Goal: Task Accomplishment & Management: Manage account settings

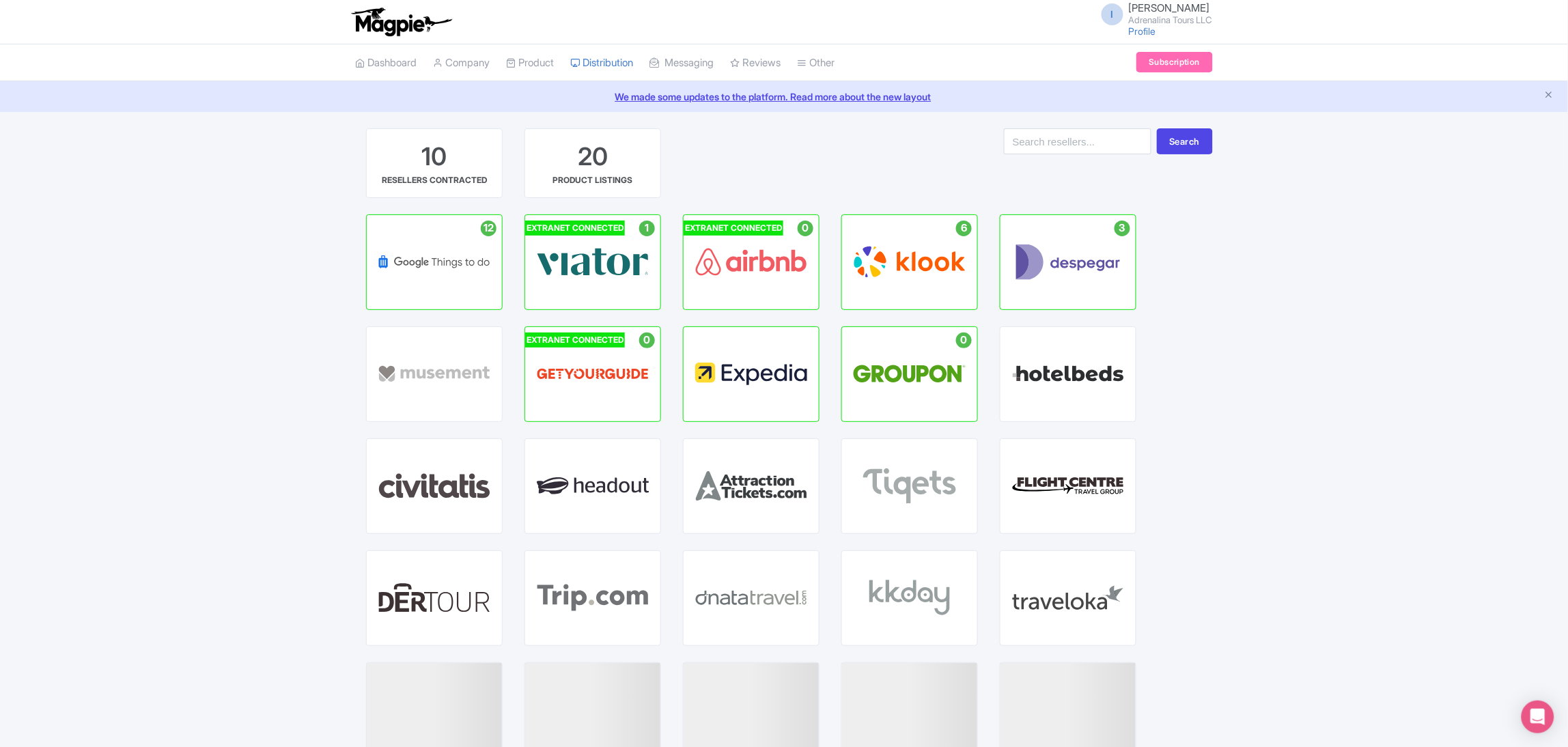
click at [1220, 282] on div "10 RESELLERS CONTRACTED 20 PRODUCT LISTINGS Search 12 Active Listings : 12 GOOG…" at bounding box center [784, 507] width 874 height 758
click at [408, 70] on link "Dashboard" at bounding box center [386, 63] width 62 height 37
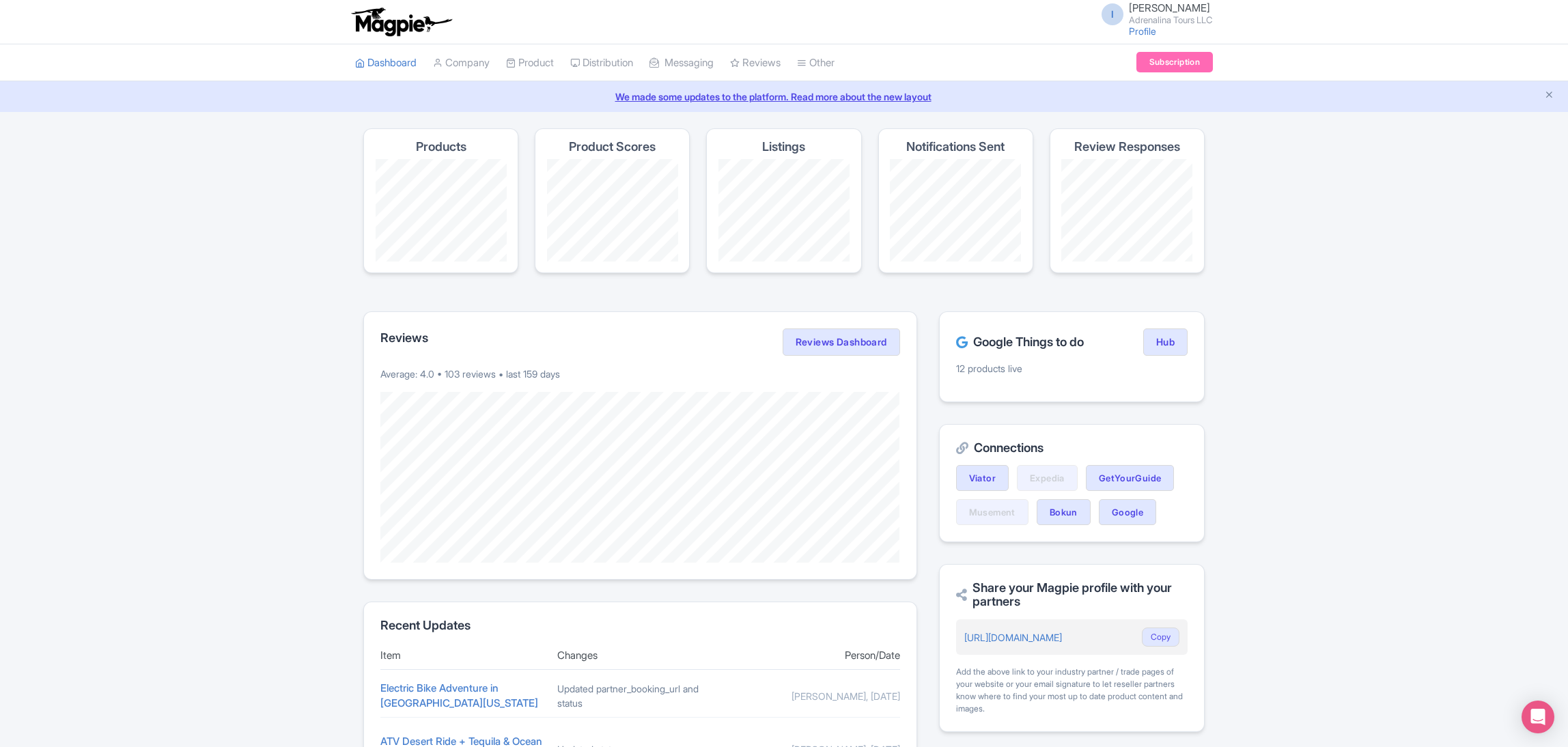
scroll to position [195, 0]
click at [456, 60] on link "Company" at bounding box center [461, 63] width 57 height 37
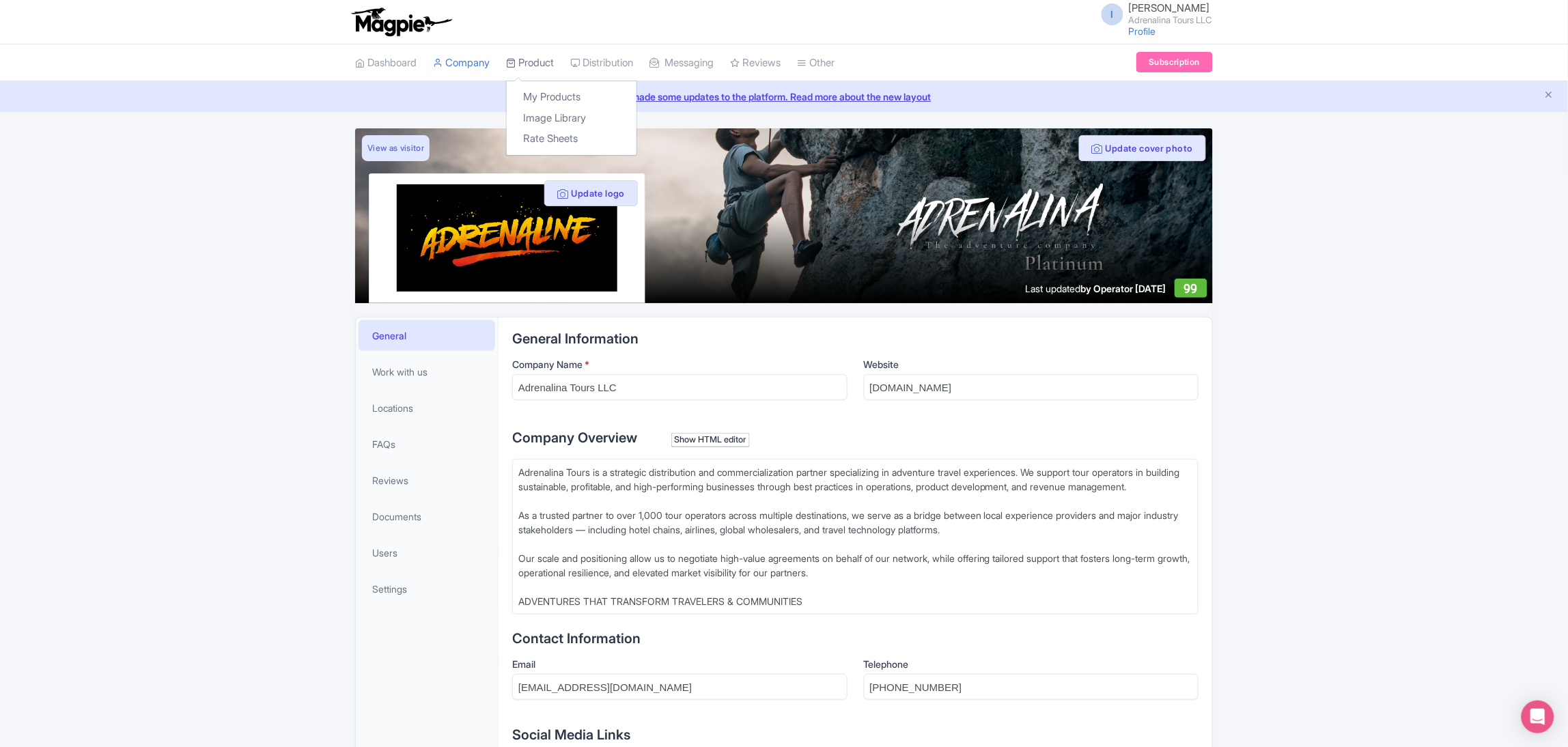
click at [537, 70] on link "Product" at bounding box center [530, 63] width 48 height 37
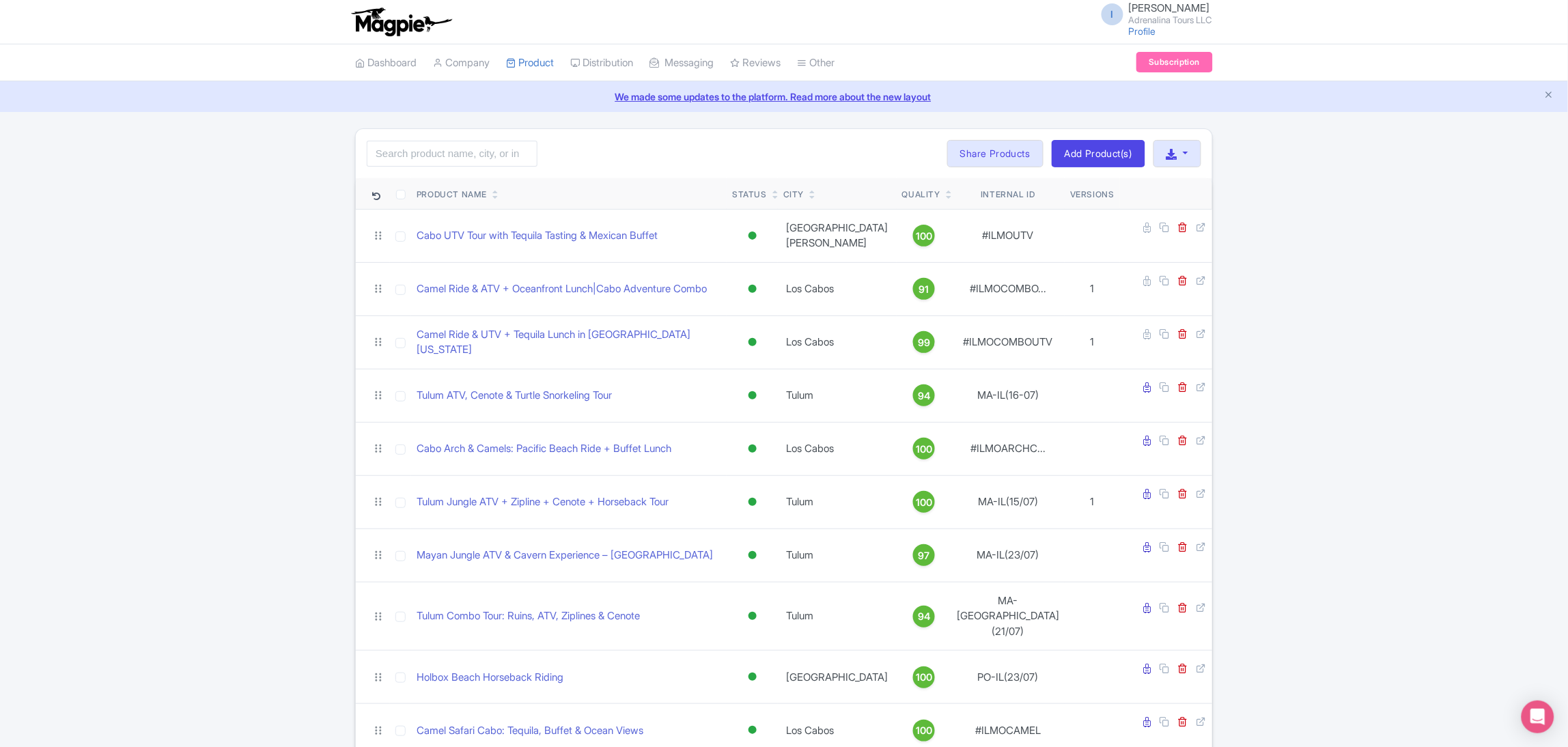
scroll to position [296, 0]
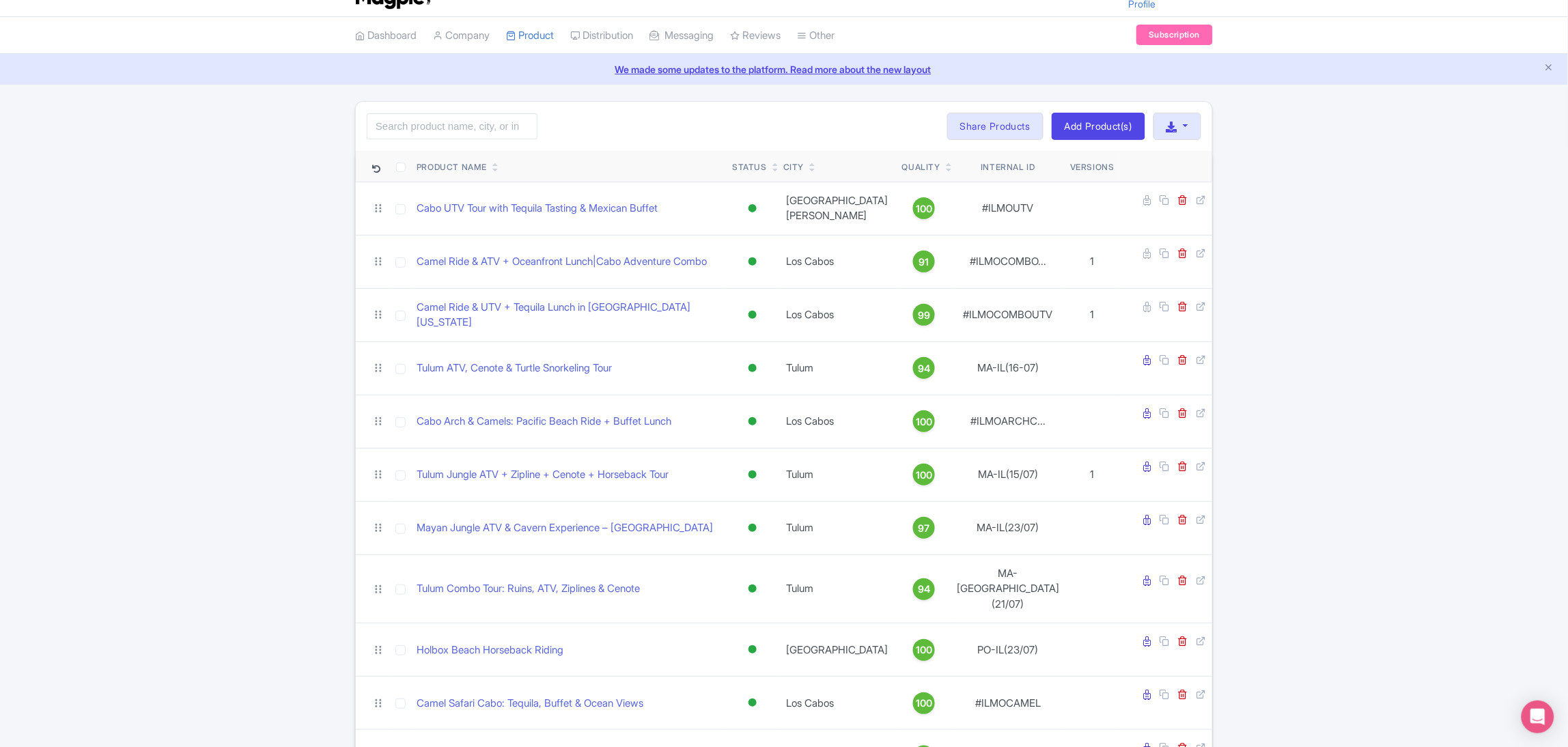
scroll to position [0, 0]
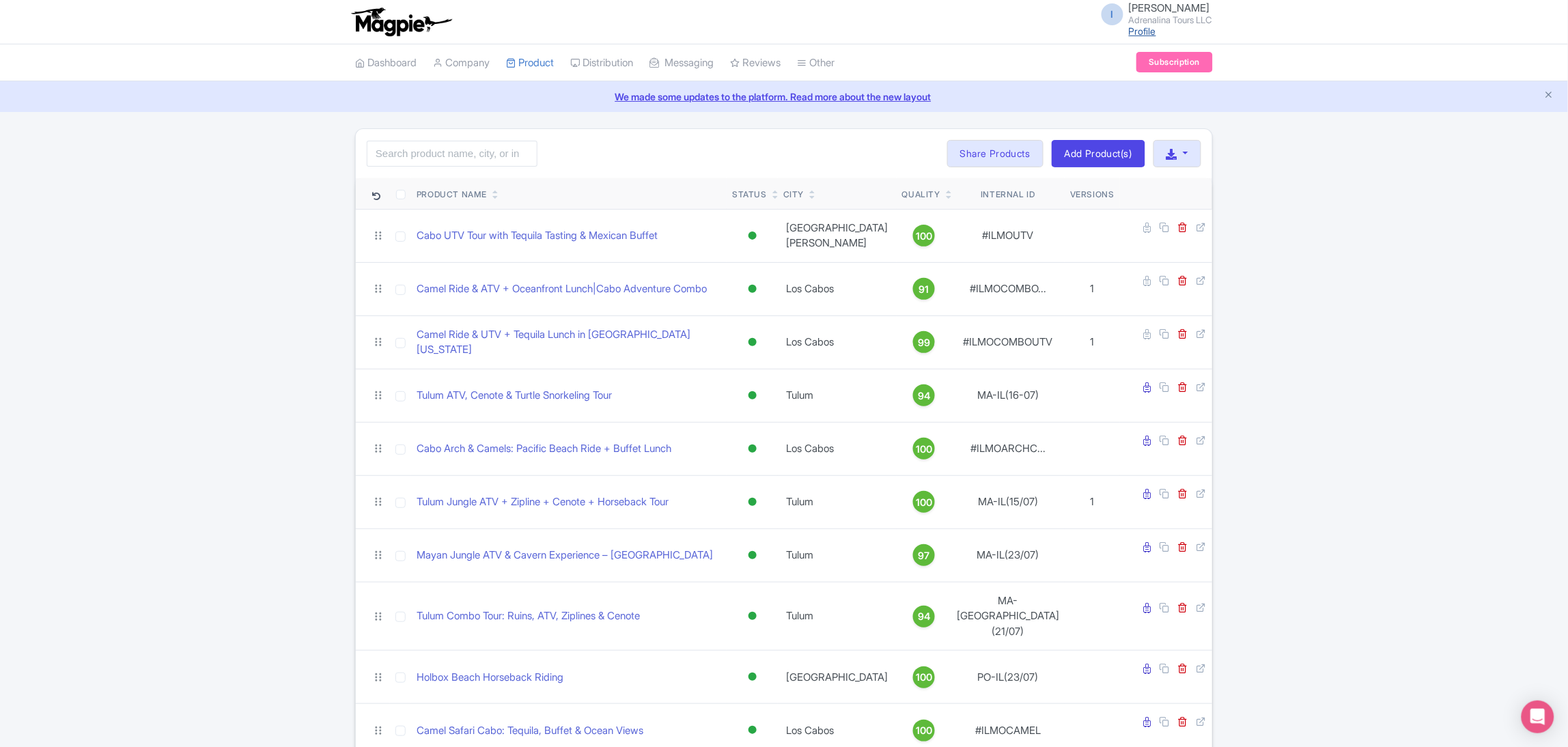
click at [1130, 33] on link "Profile" at bounding box center [1142, 31] width 27 height 12
click at [1186, 154] on button "button" at bounding box center [1177, 153] width 48 height 27
click at [1299, 123] on div "I Ivone Lopez Adrenalina Tours LLC Profile Users Settings Sign out Dashboard Co…" at bounding box center [784, 573] width 1568 height 1146
click at [1193, 64] on link "Subscription" at bounding box center [1175, 62] width 76 height 21
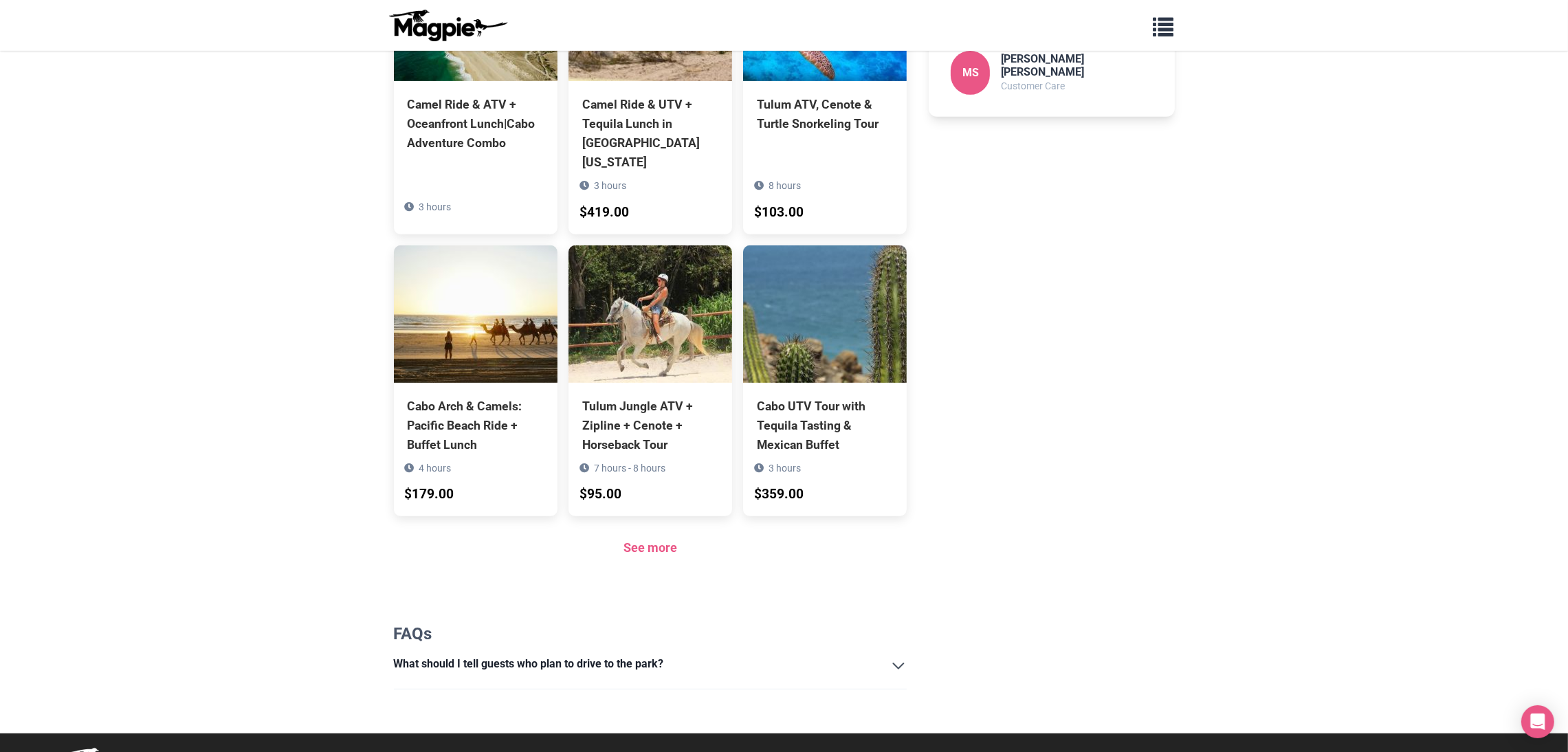
scroll to position [910, 0]
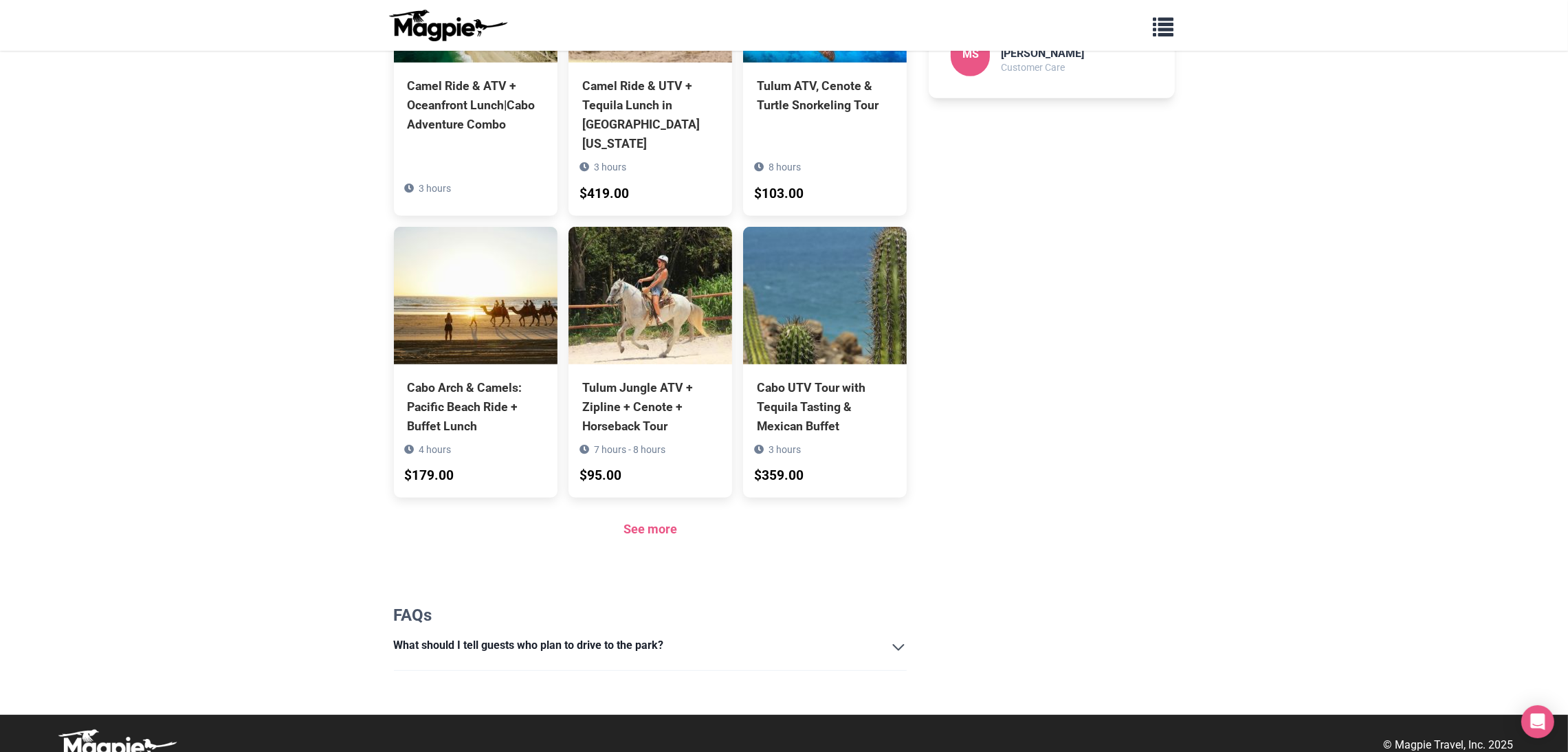
click at [905, 637] on summary "What should I tell guests who plan to drive to the park?" at bounding box center [650, 649] width 514 height 24
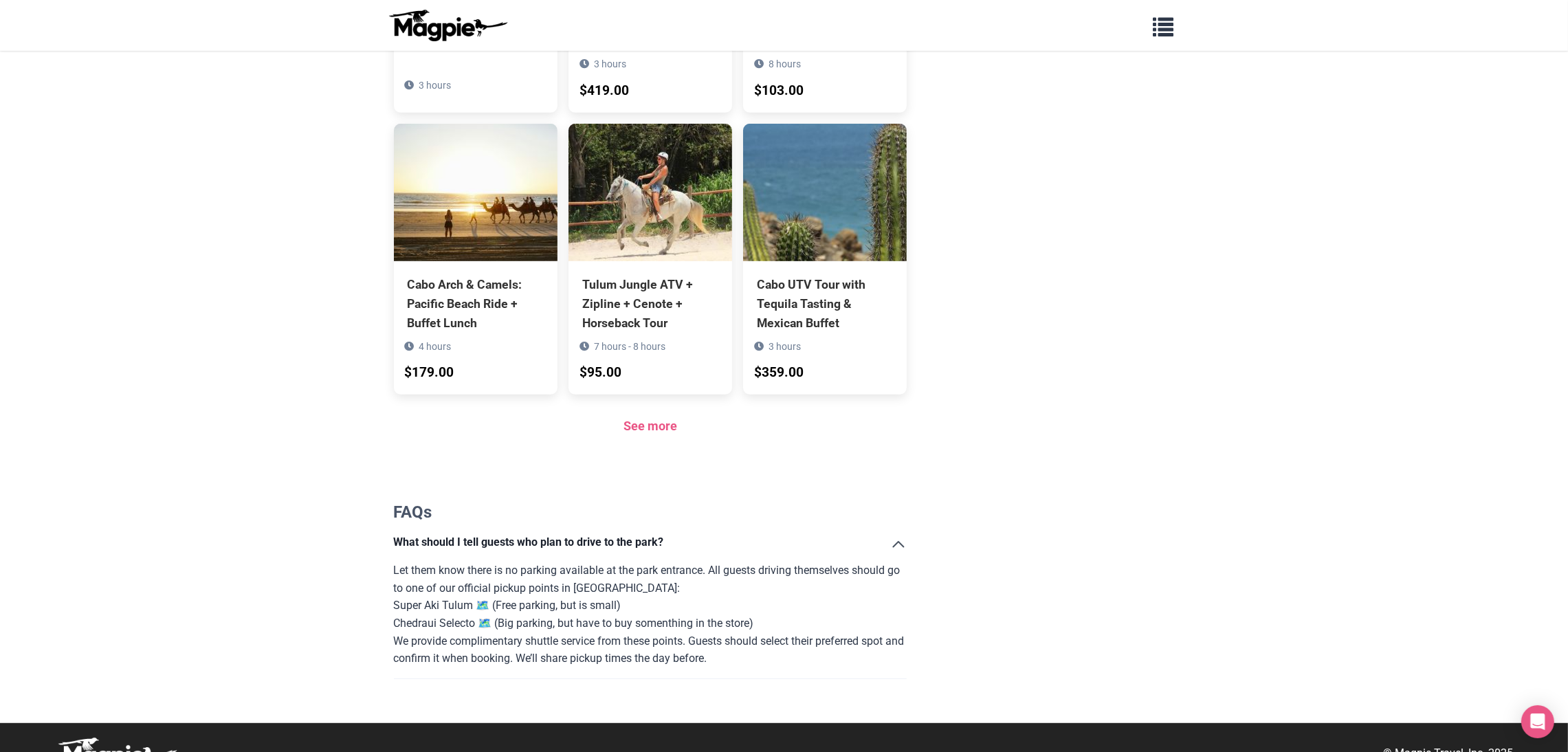
scroll to position [0, 0]
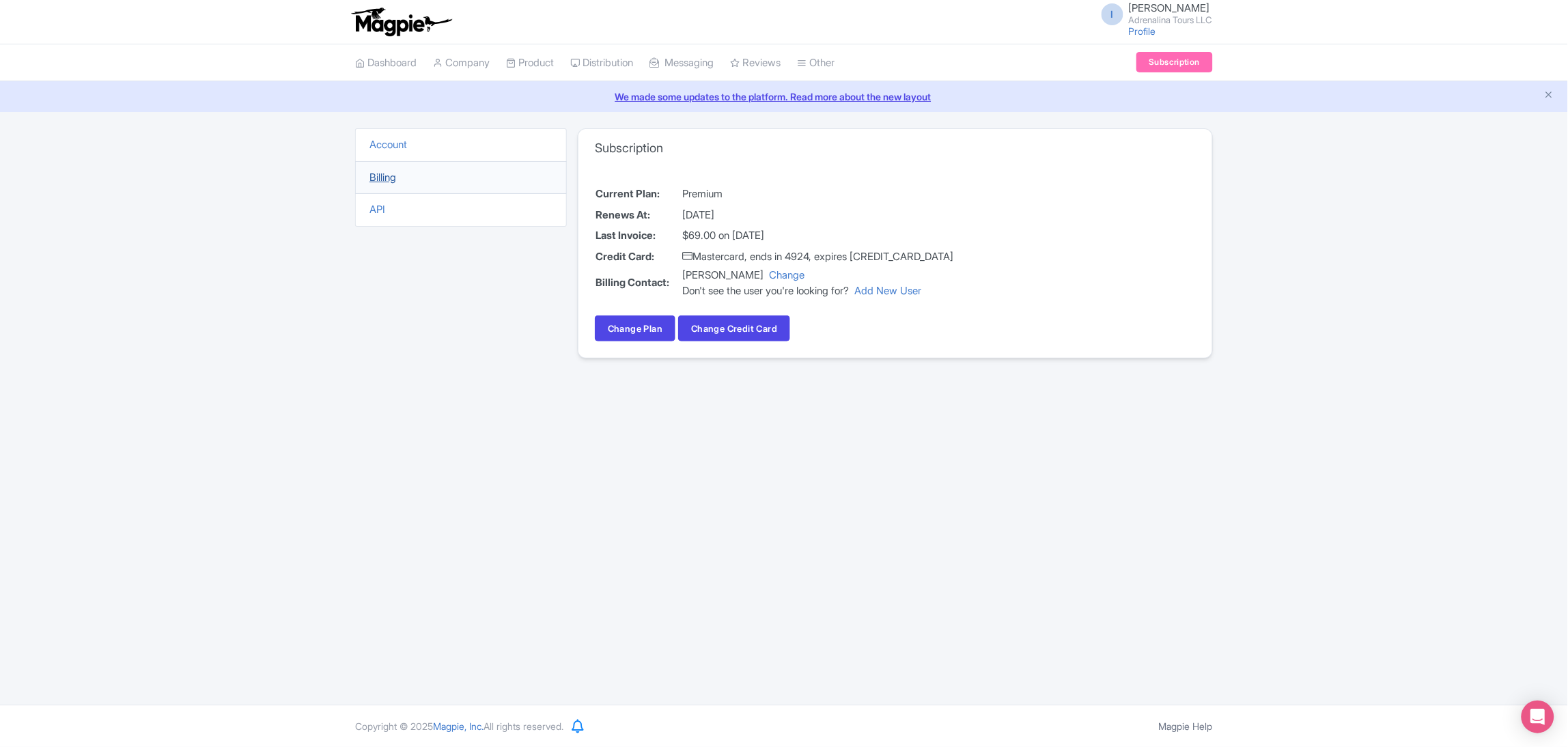
click at [382, 172] on link "Billing" at bounding box center [383, 177] width 26 height 13
click at [384, 203] on link "API" at bounding box center [377, 209] width 16 height 13
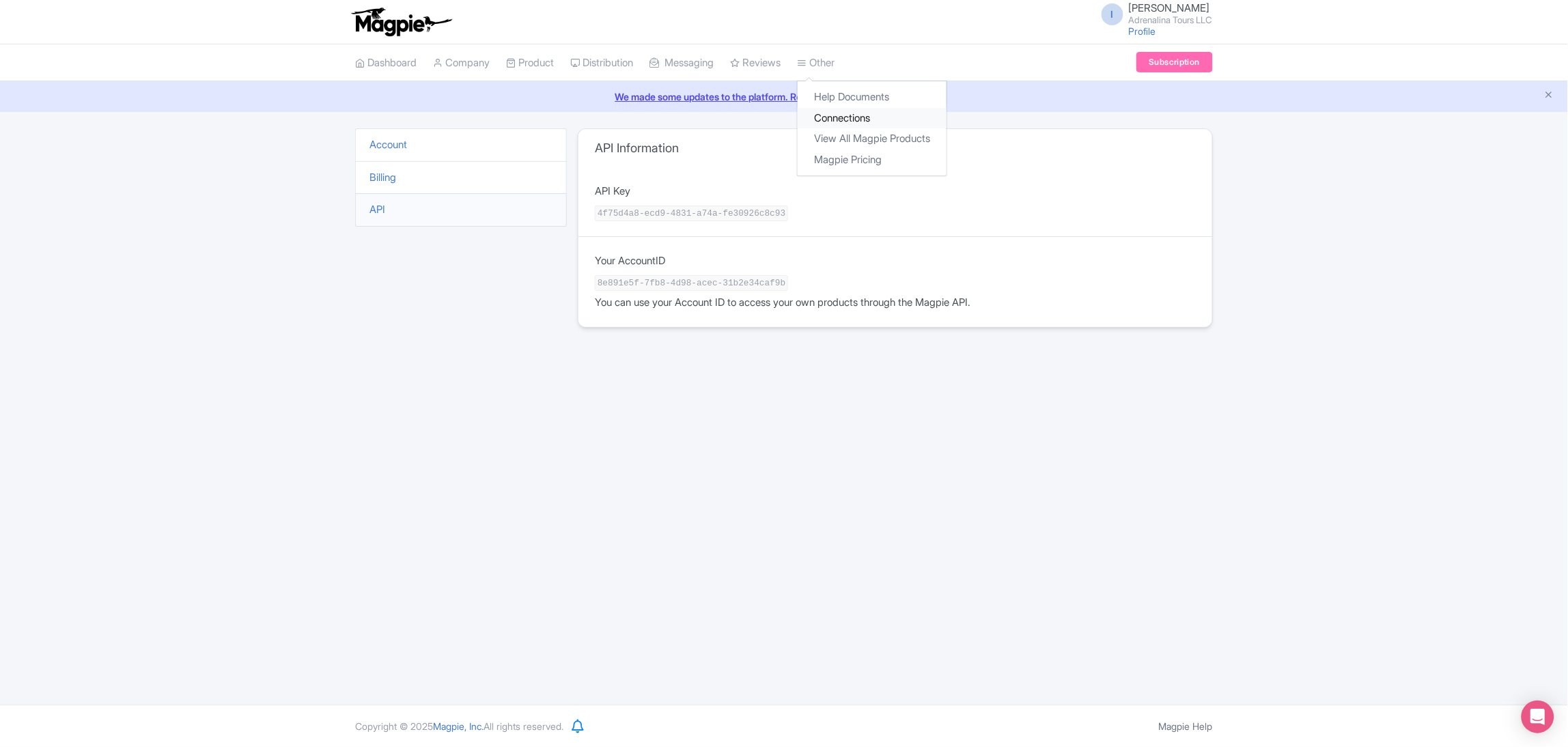
click at [857, 117] on link "Connections" at bounding box center [872, 118] width 149 height 21
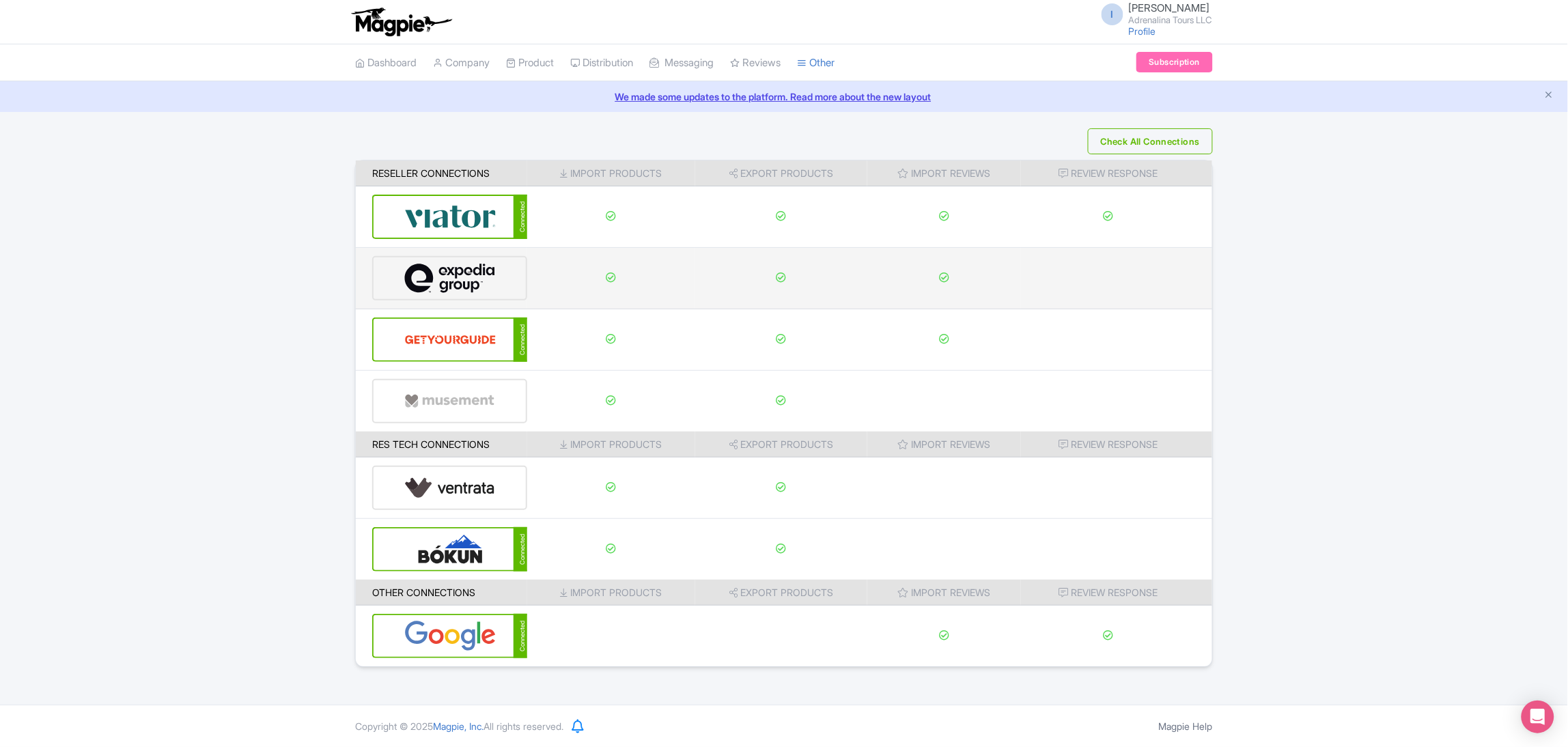
click at [436, 295] on img at bounding box center [450, 278] width 91 height 42
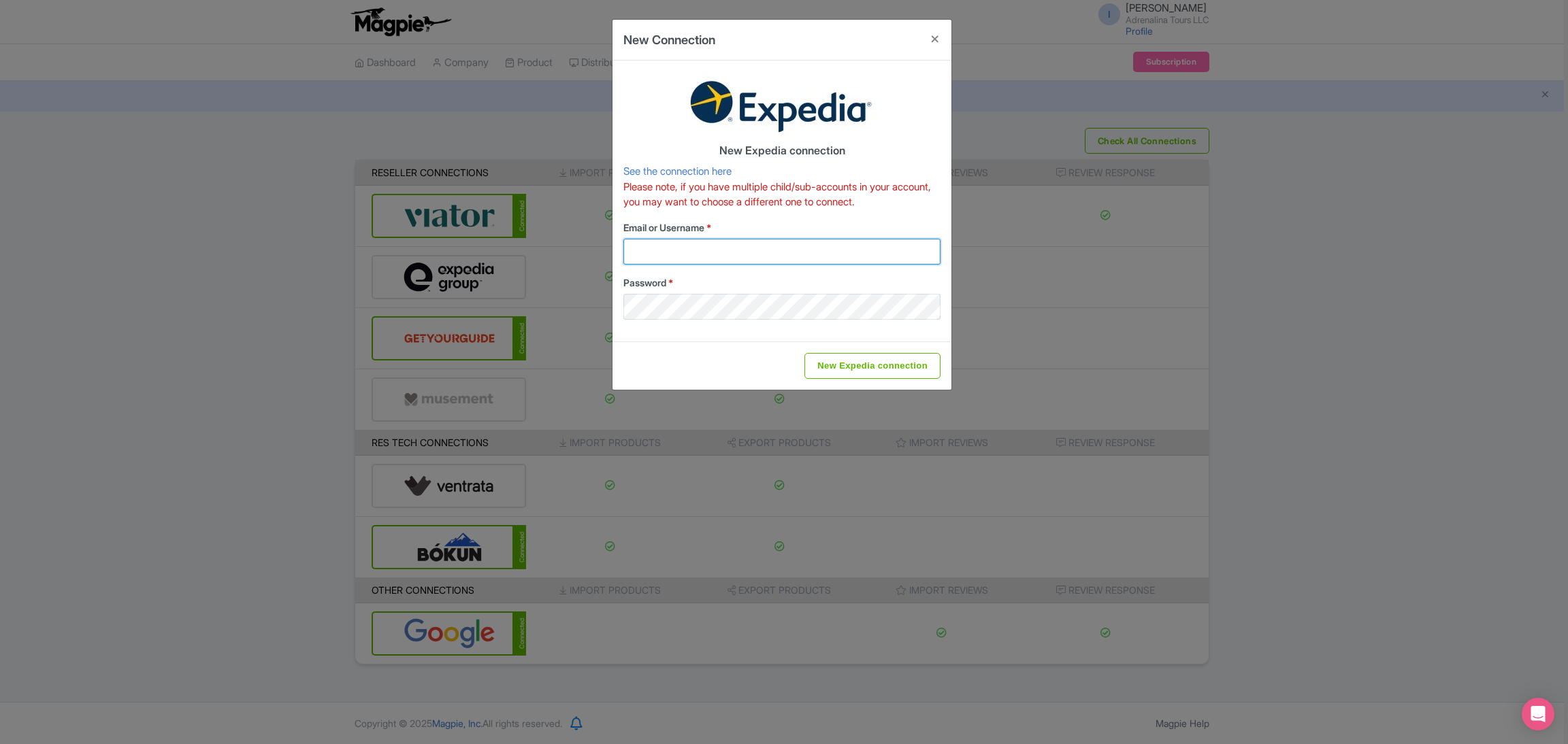
type input "[EMAIL_ADDRESS][DOMAIN_NAME]"
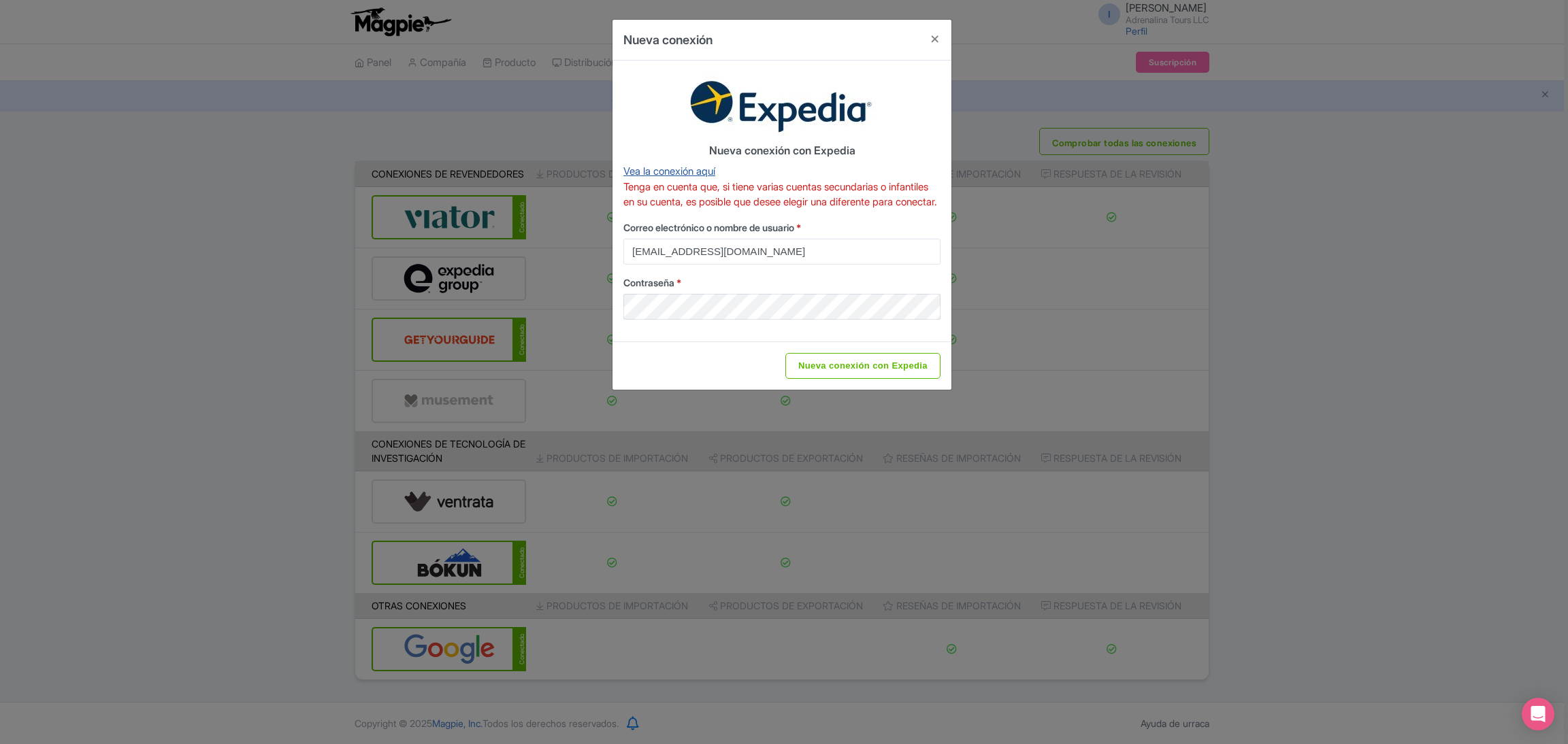
click at [685, 168] on font "Vea la conexión aquí" at bounding box center [669, 171] width 92 height 13
click at [931, 36] on button "Cerca" at bounding box center [935, 39] width 32 height 39
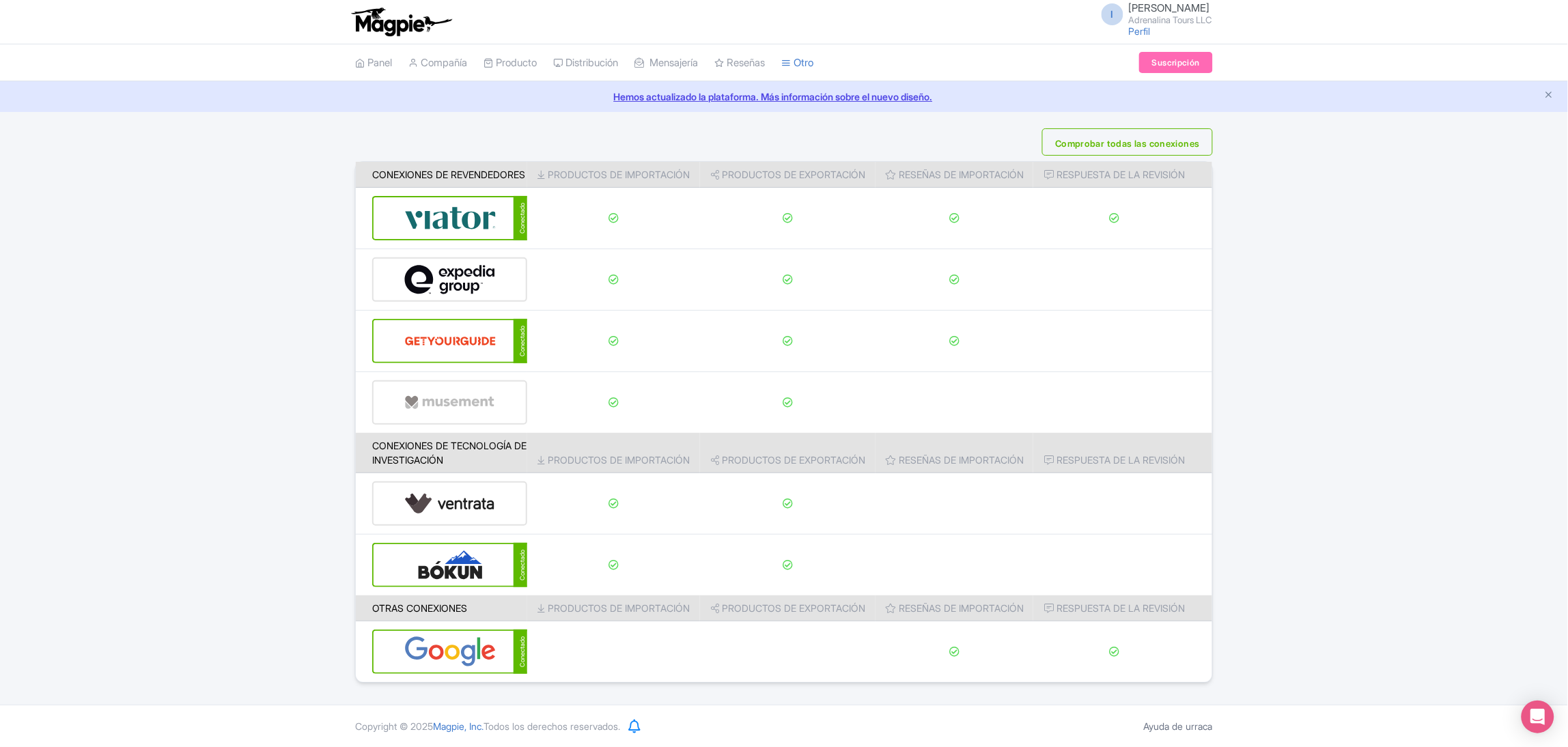
scroll to position [9, 0]
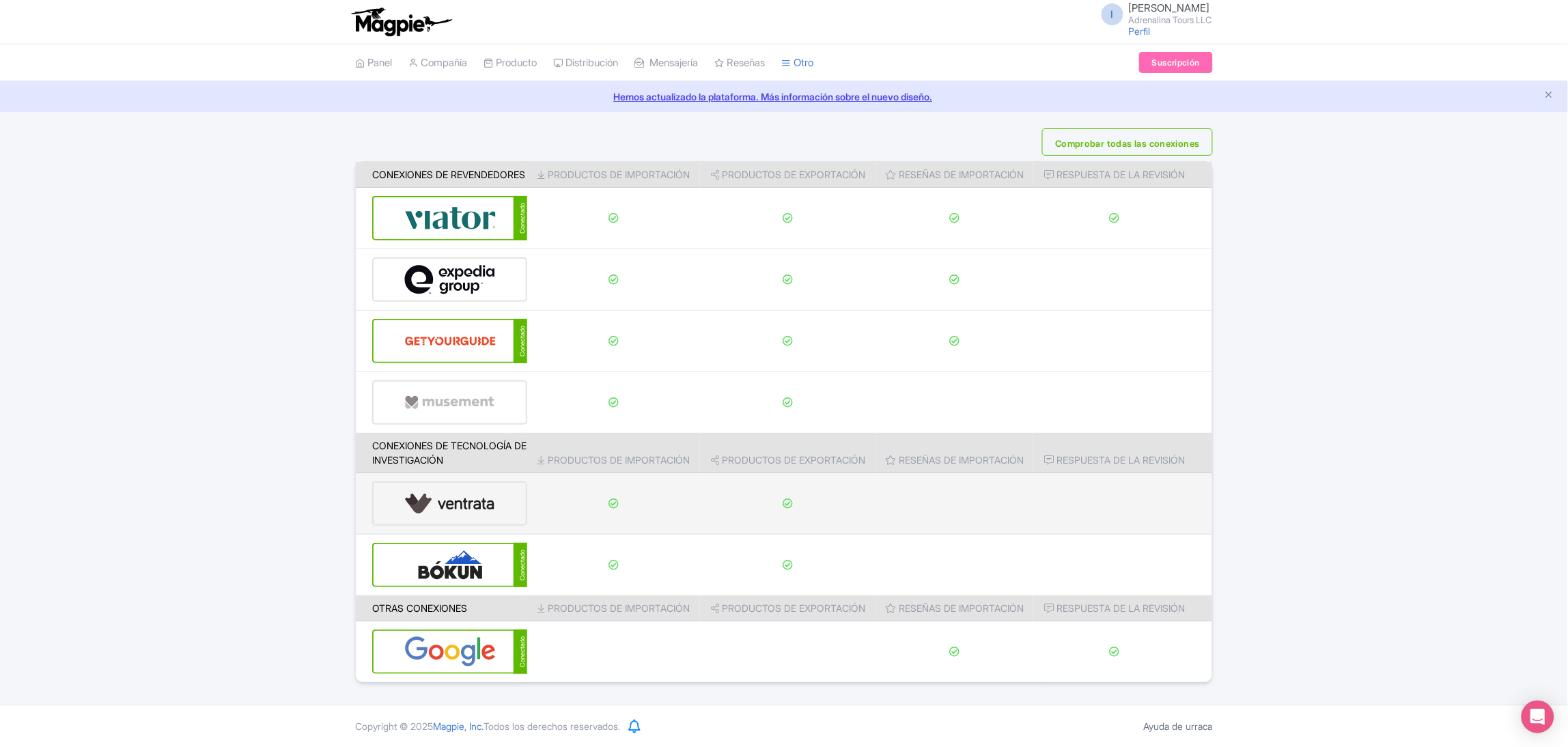
click at [470, 521] on img at bounding box center [450, 503] width 91 height 42
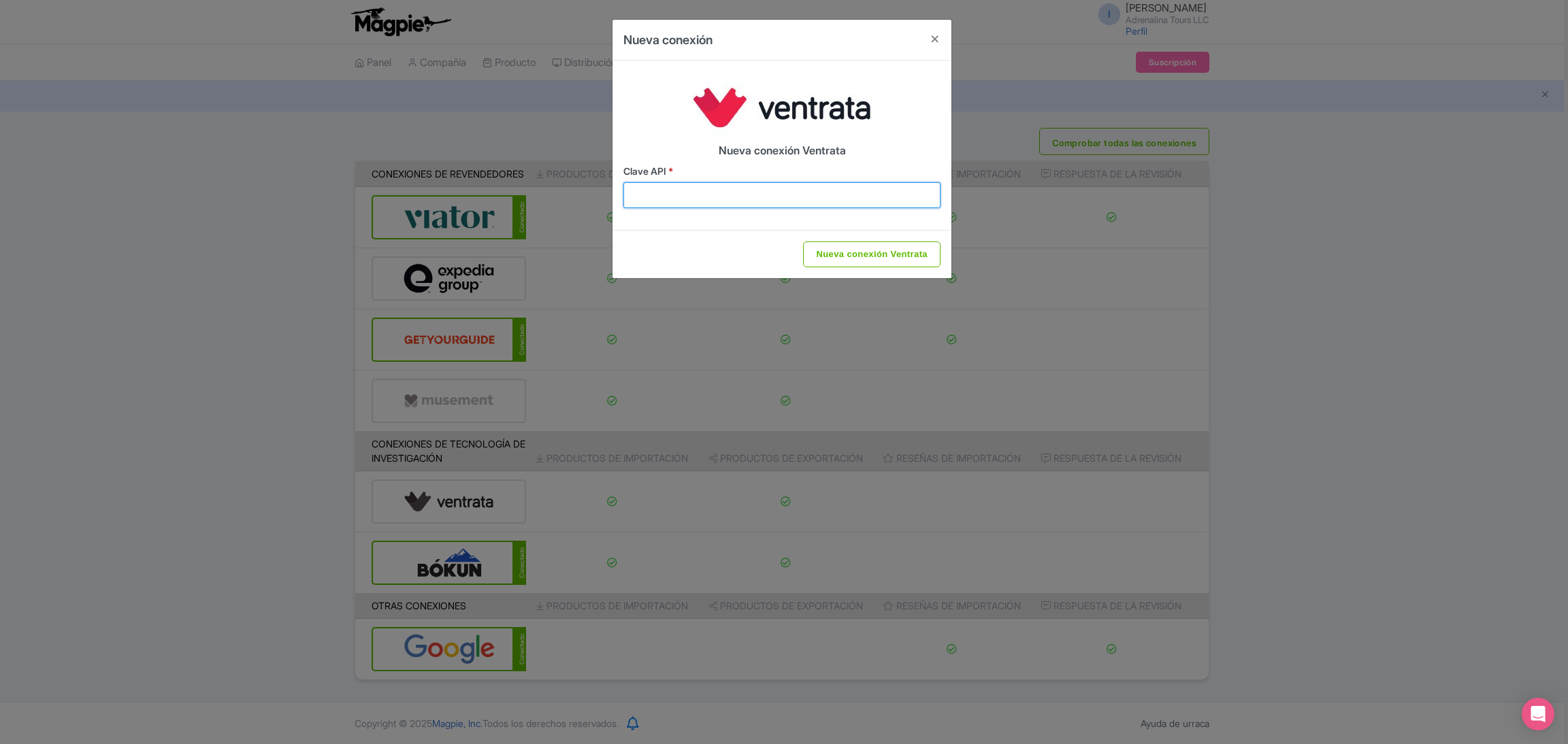
click at [822, 182] on input "Clave API *" at bounding box center [782, 194] width 317 height 26
click at [933, 44] on button "Cerca" at bounding box center [935, 39] width 32 height 39
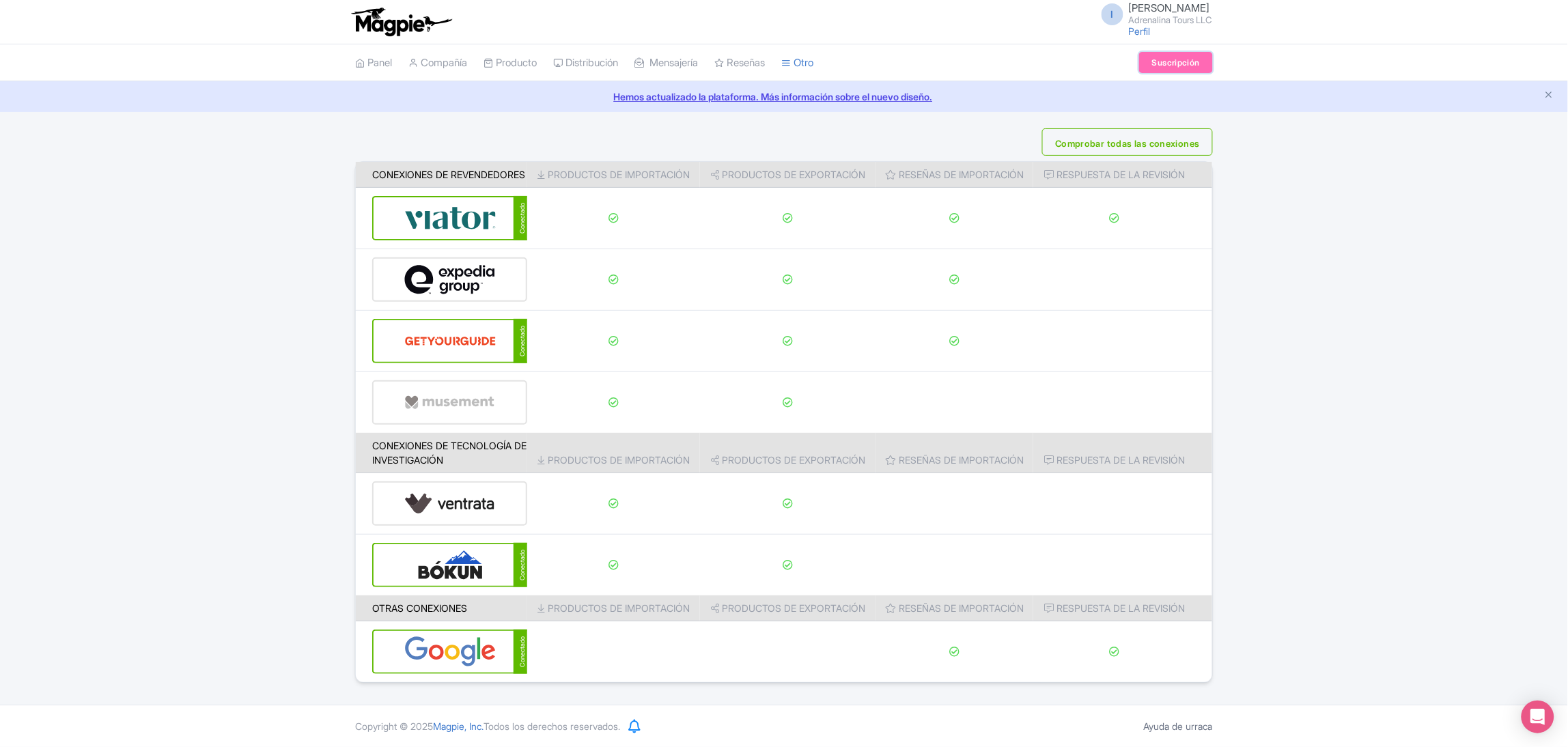
click at [1155, 57] on font "Suscripción" at bounding box center [1175, 62] width 48 height 10
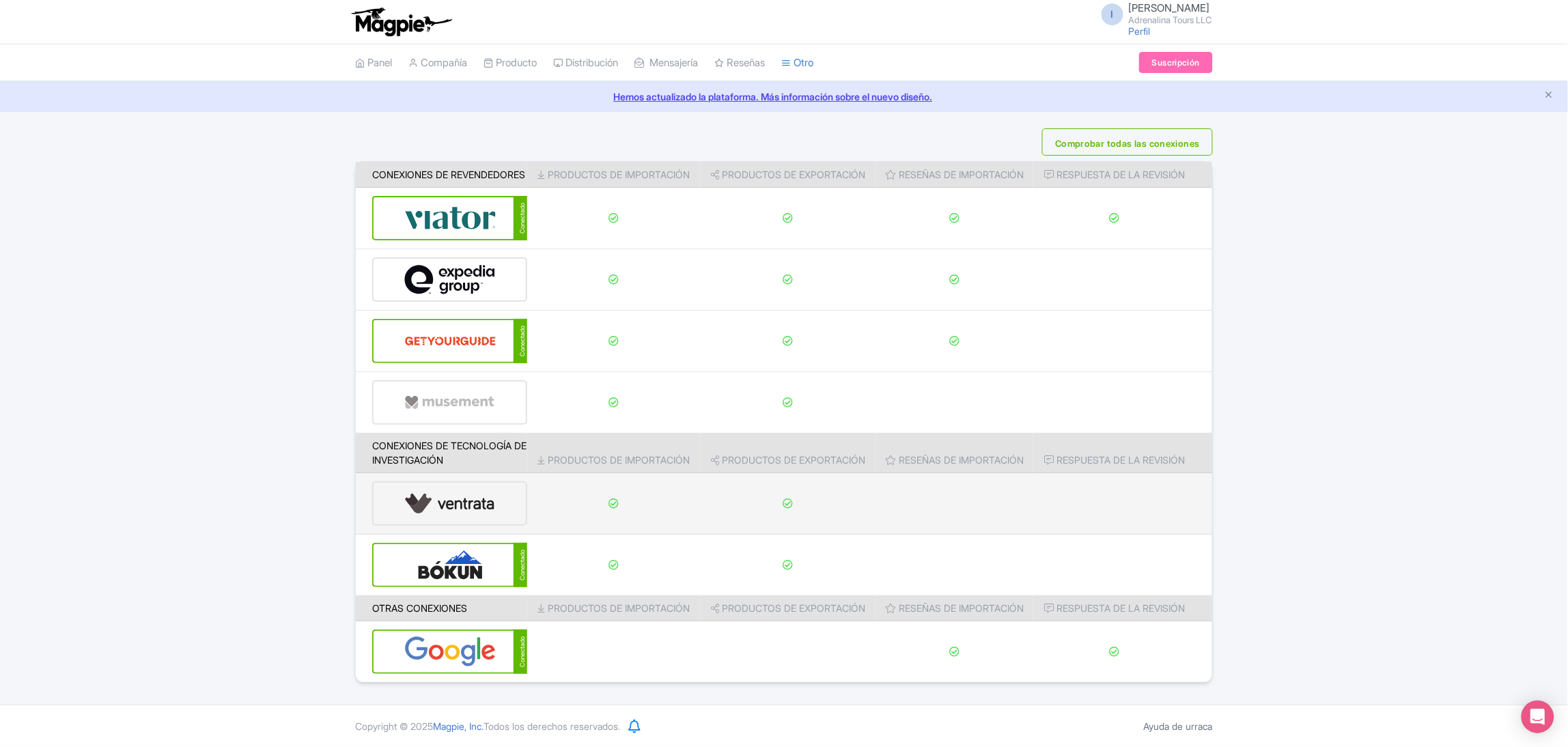
click at [478, 516] on img at bounding box center [450, 503] width 91 height 42
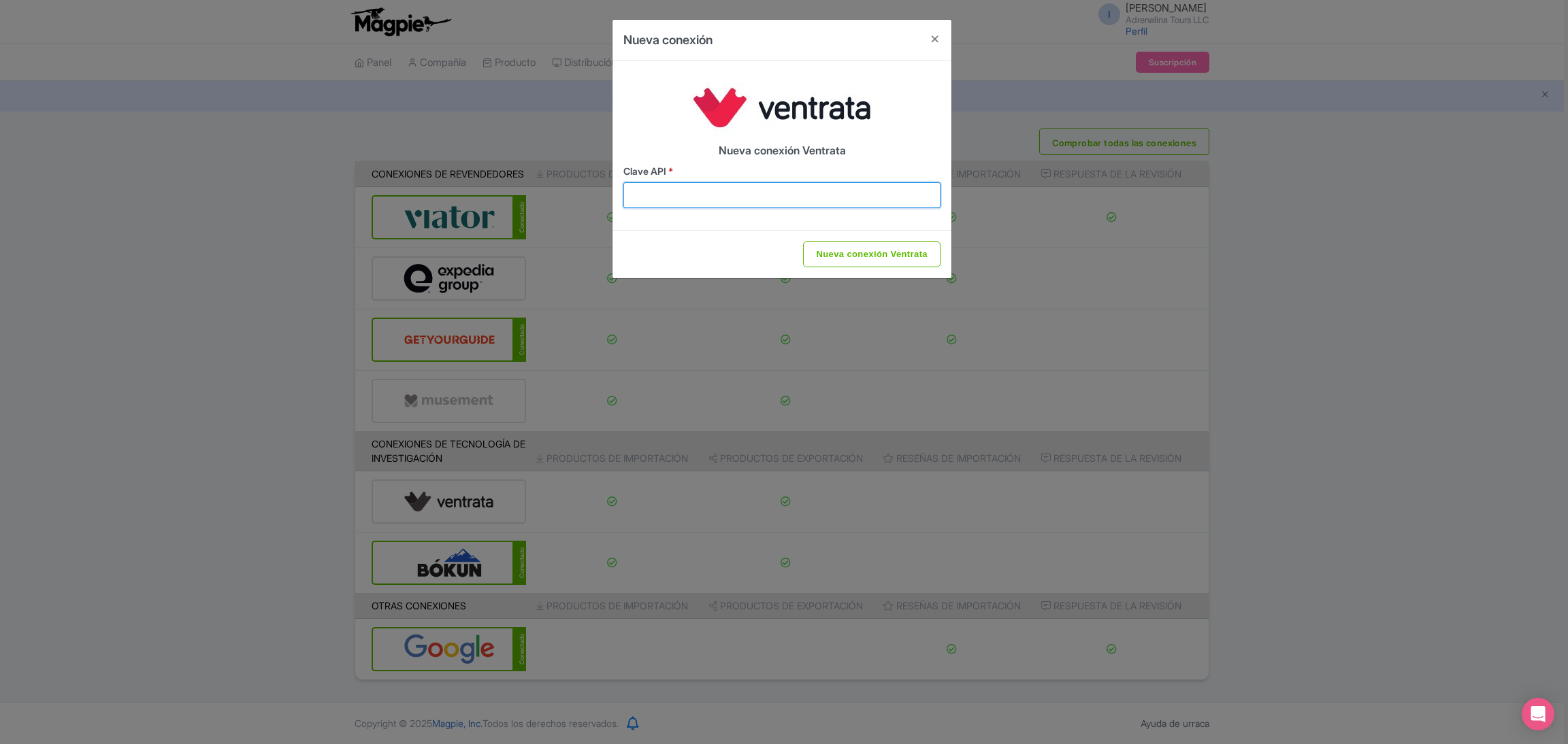
click at [744, 196] on input "Clave API *" at bounding box center [782, 194] width 317 height 26
paste input "4f75d4a8-ecd9-4831-a74a-fe30926c8c93"
type input "4f75d4a8-ecd9-4831-a74a-fe30926c8c93"
click at [863, 248] on input "Nueva conexión Ventrata" at bounding box center [871, 254] width 137 height 26
type input "Saving..."
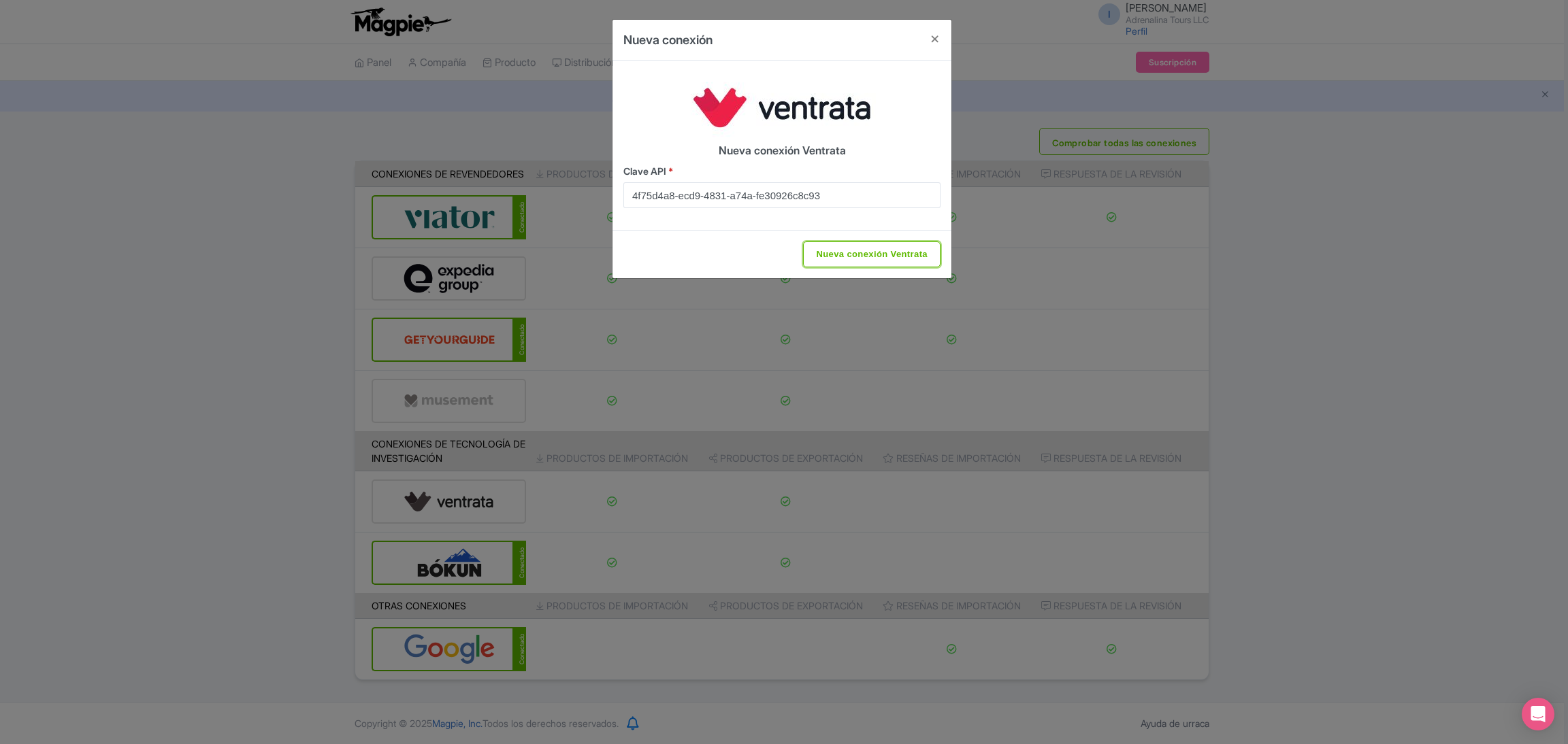
click at [864, 248] on input "Nueva conexión Ventrata" at bounding box center [871, 254] width 137 height 26
type input "Saving..."
click at [672, 170] on font "*" at bounding box center [671, 171] width 5 height 12
click at [672, 182] on input "4f75d4a8-ecd9-4831-a74a-fe30926c8c93" at bounding box center [782, 194] width 317 height 26
click at [937, 32] on button "Cerca" at bounding box center [935, 39] width 32 height 39
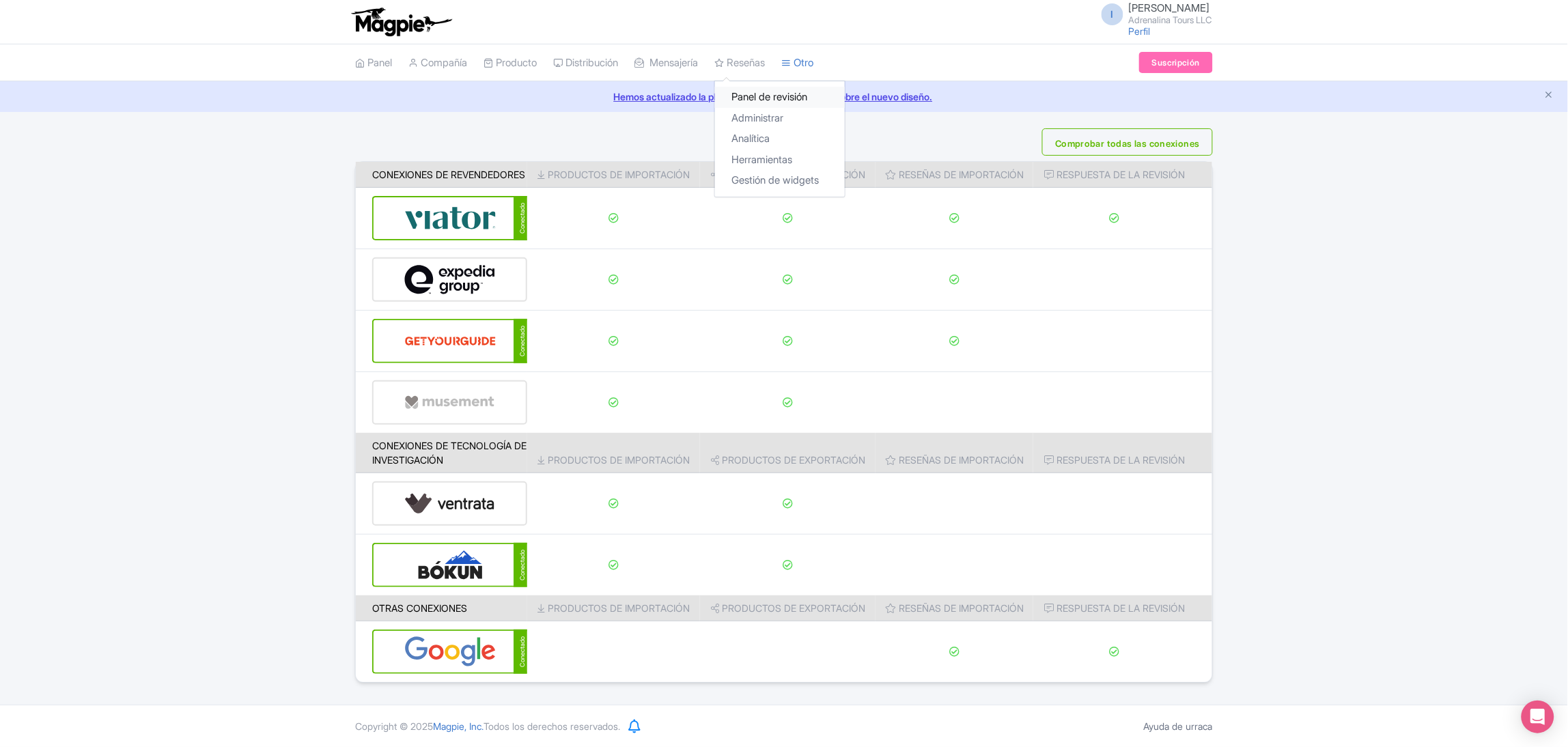
click at [770, 90] on font "Panel de revisión" at bounding box center [770, 96] width 76 height 13
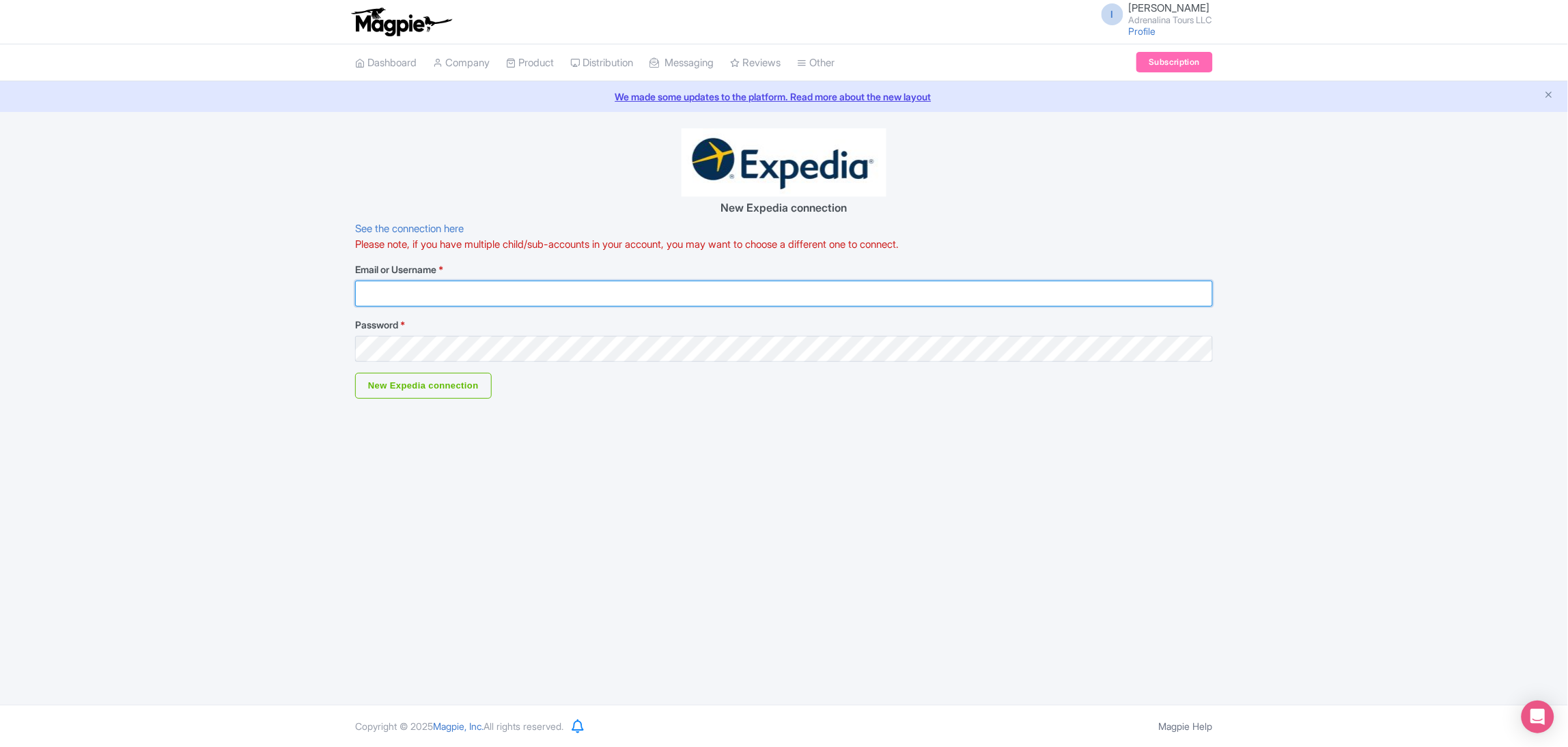
type input "[EMAIL_ADDRESS][DOMAIN_NAME]"
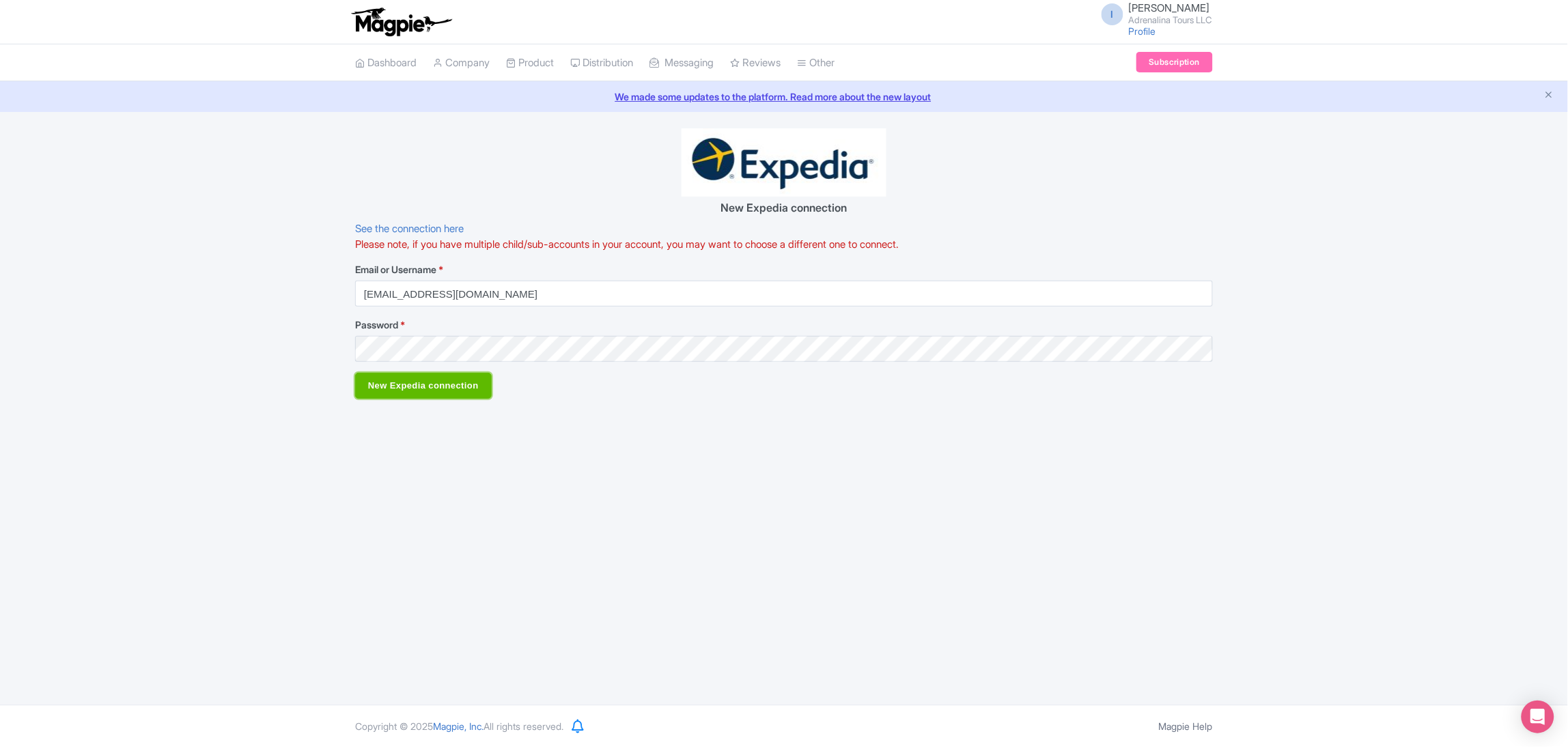
click at [475, 393] on input "New Expedia connection" at bounding box center [423, 386] width 136 height 26
type input "Saving..."
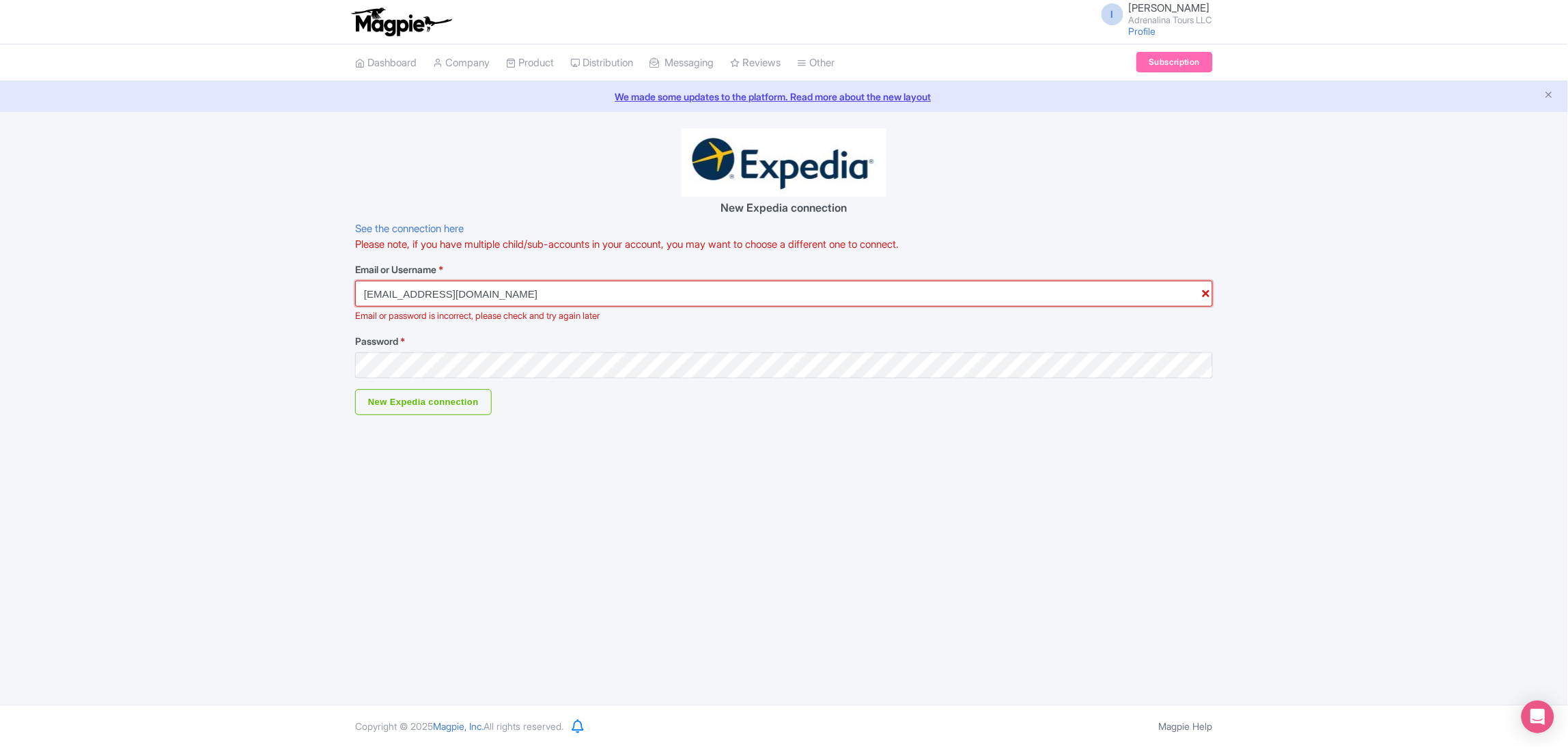
click at [569, 294] on input "[EMAIL_ADDRESS][DOMAIN_NAME]" at bounding box center [784, 293] width 858 height 26
type input "ivon21guide@gmail.com"
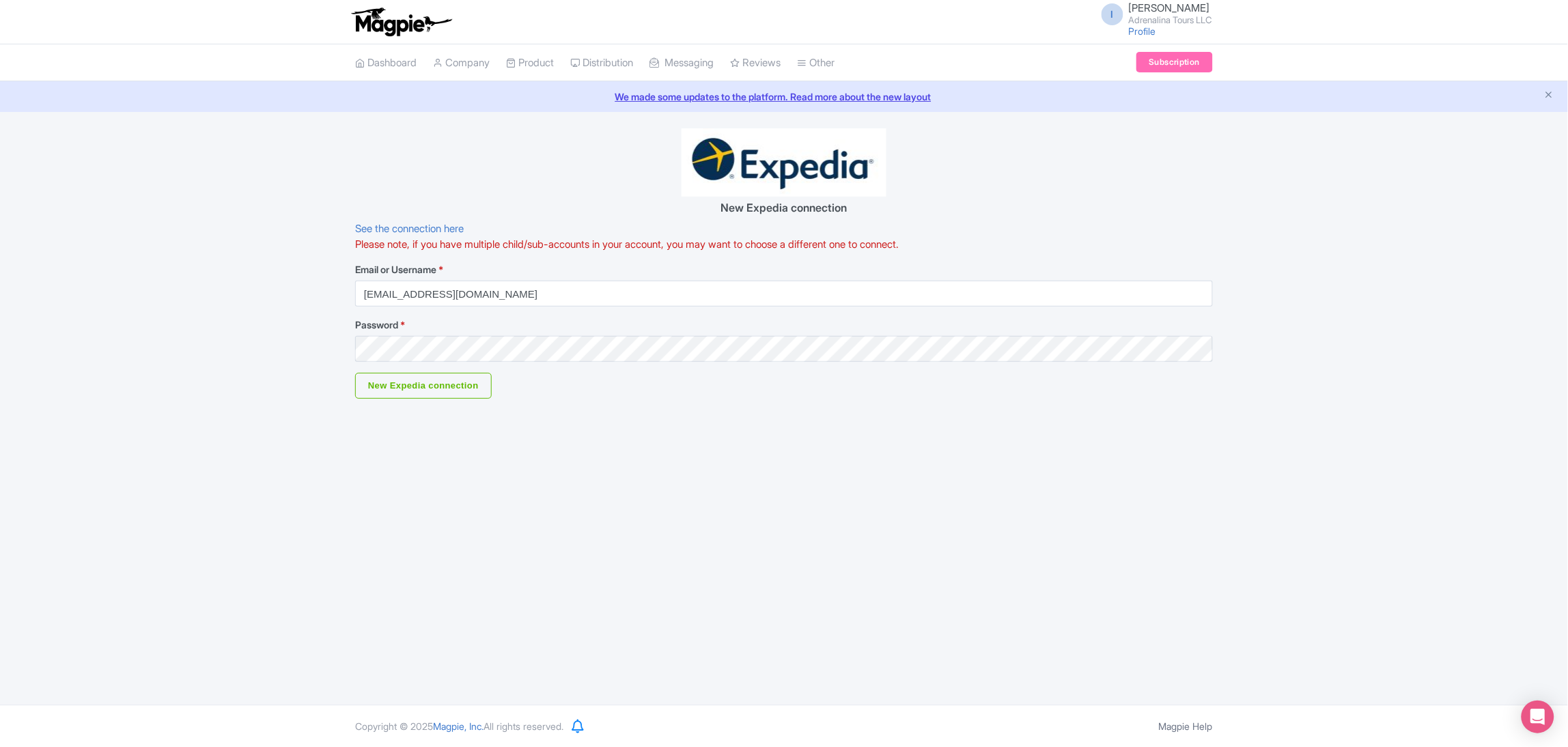
drag, startPoint x: 492, startPoint y: 291, endPoint x: 358, endPoint y: 289, distance: 134.0
click at [359, 289] on input "ivon21guide@gmail.com" at bounding box center [784, 293] width 858 height 26
type input "rogaciadrenalina@gmail.com"
click at [826, 407] on div "I Ivone Lopez Adrenalina Tours LLC Profile Users Settings Sign out Dashboard Co…" at bounding box center [784, 352] width 1568 height 705
click at [431, 388] on input "New Expedia connection" at bounding box center [423, 386] width 136 height 26
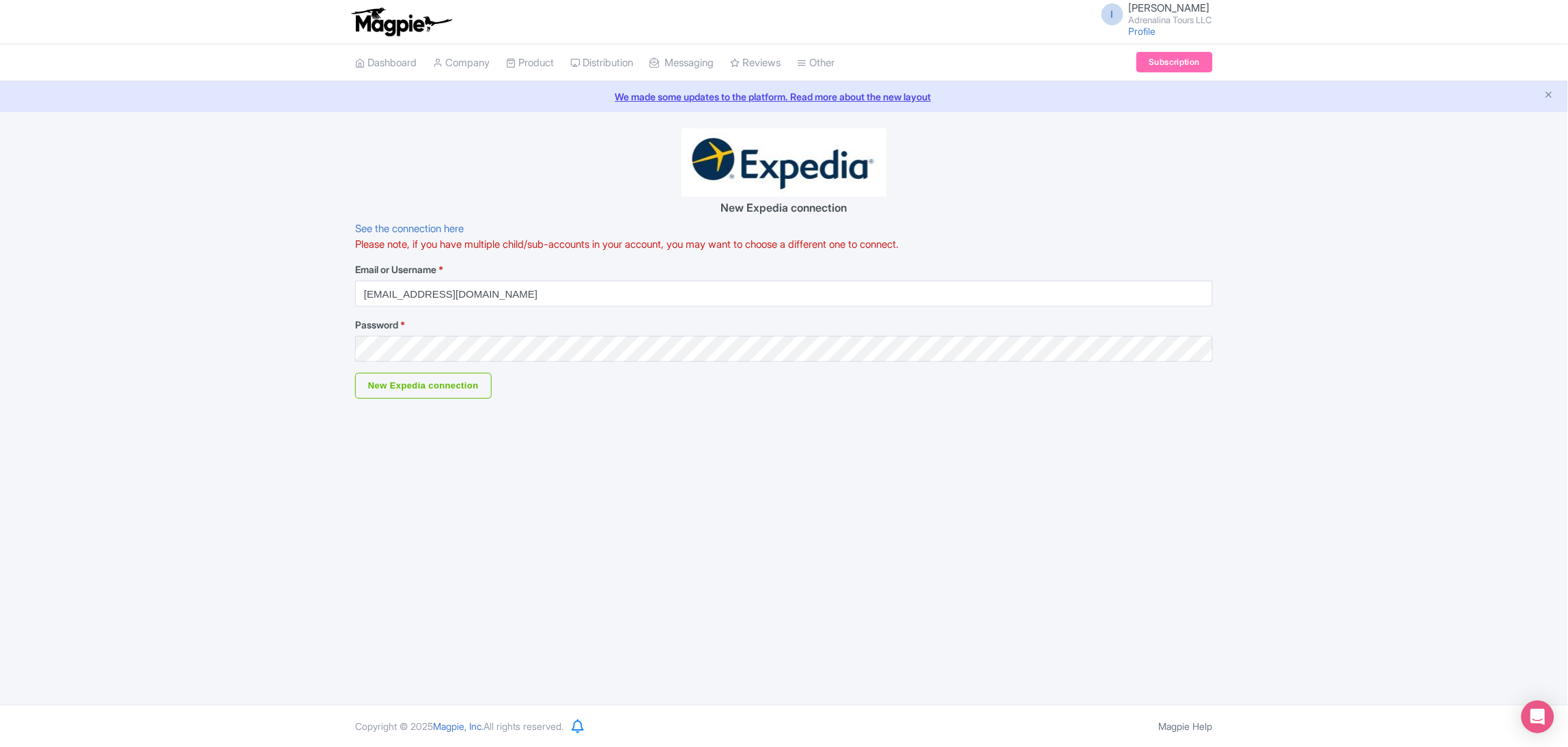
type input "Saving..."
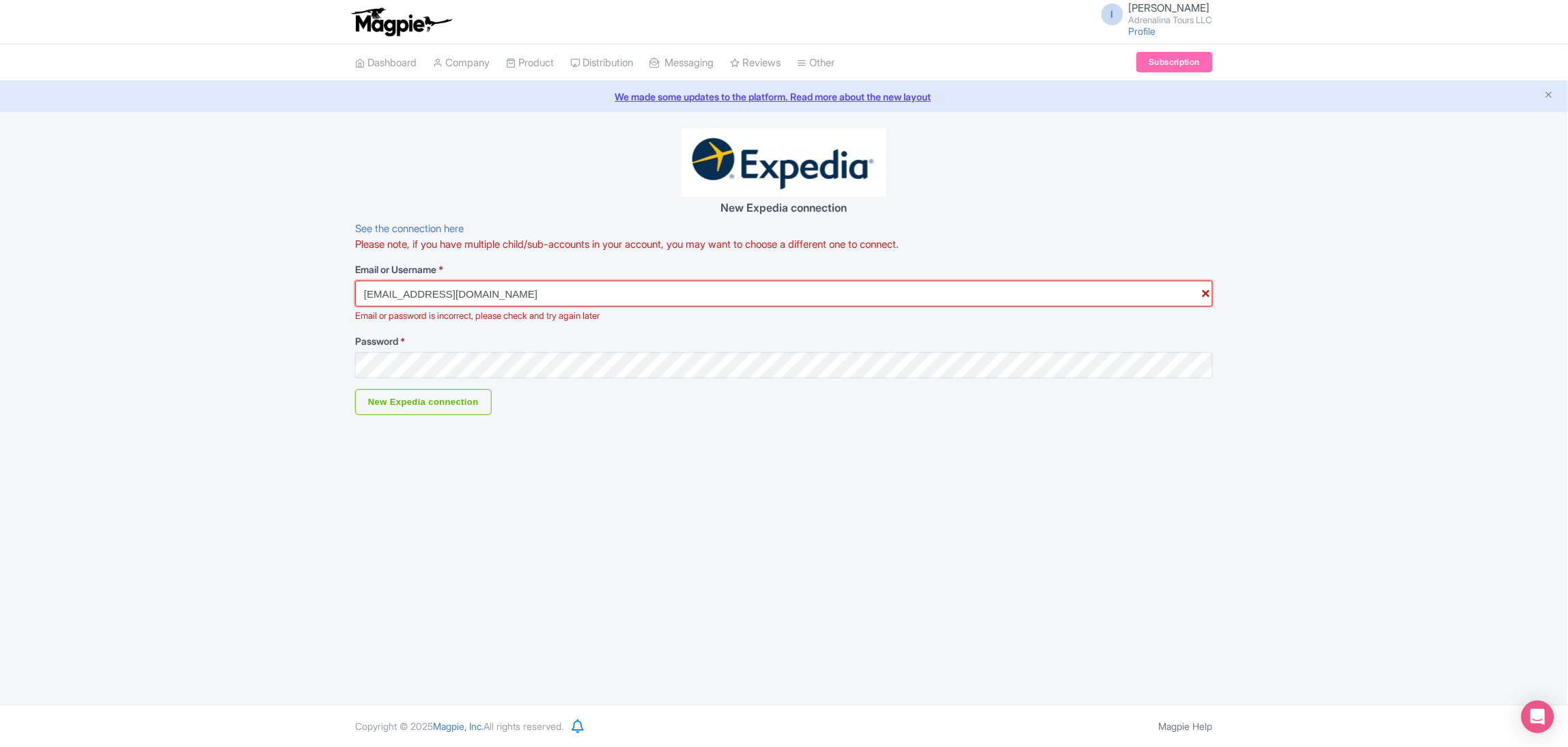
click at [521, 294] on input "rogaciadrenalina@gmail.com" at bounding box center [784, 293] width 858 height 26
type input "[EMAIL_ADDRESS][DOMAIN_NAME]"
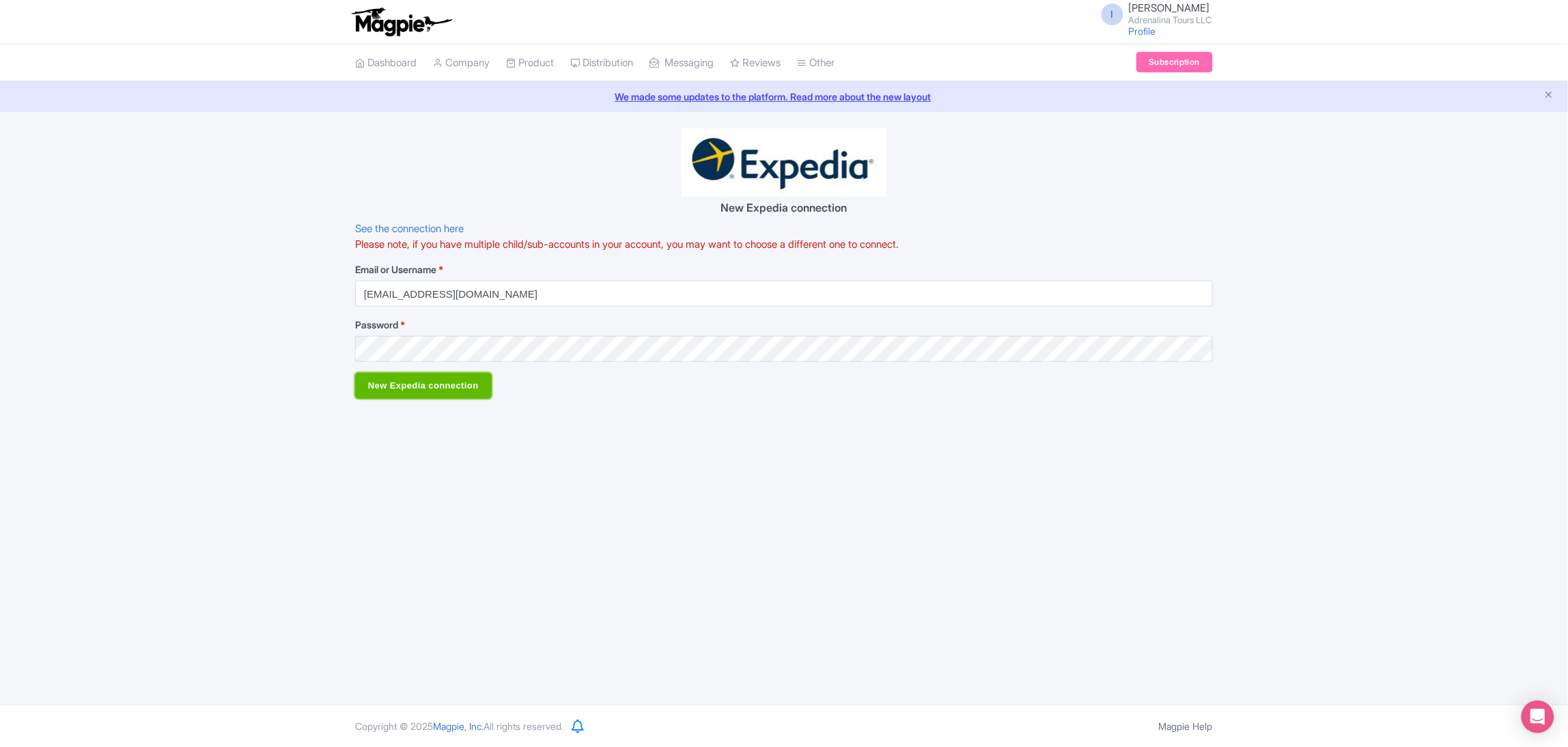
click at [431, 389] on input "New Expedia connection" at bounding box center [423, 386] width 136 height 26
type input "Saving..."
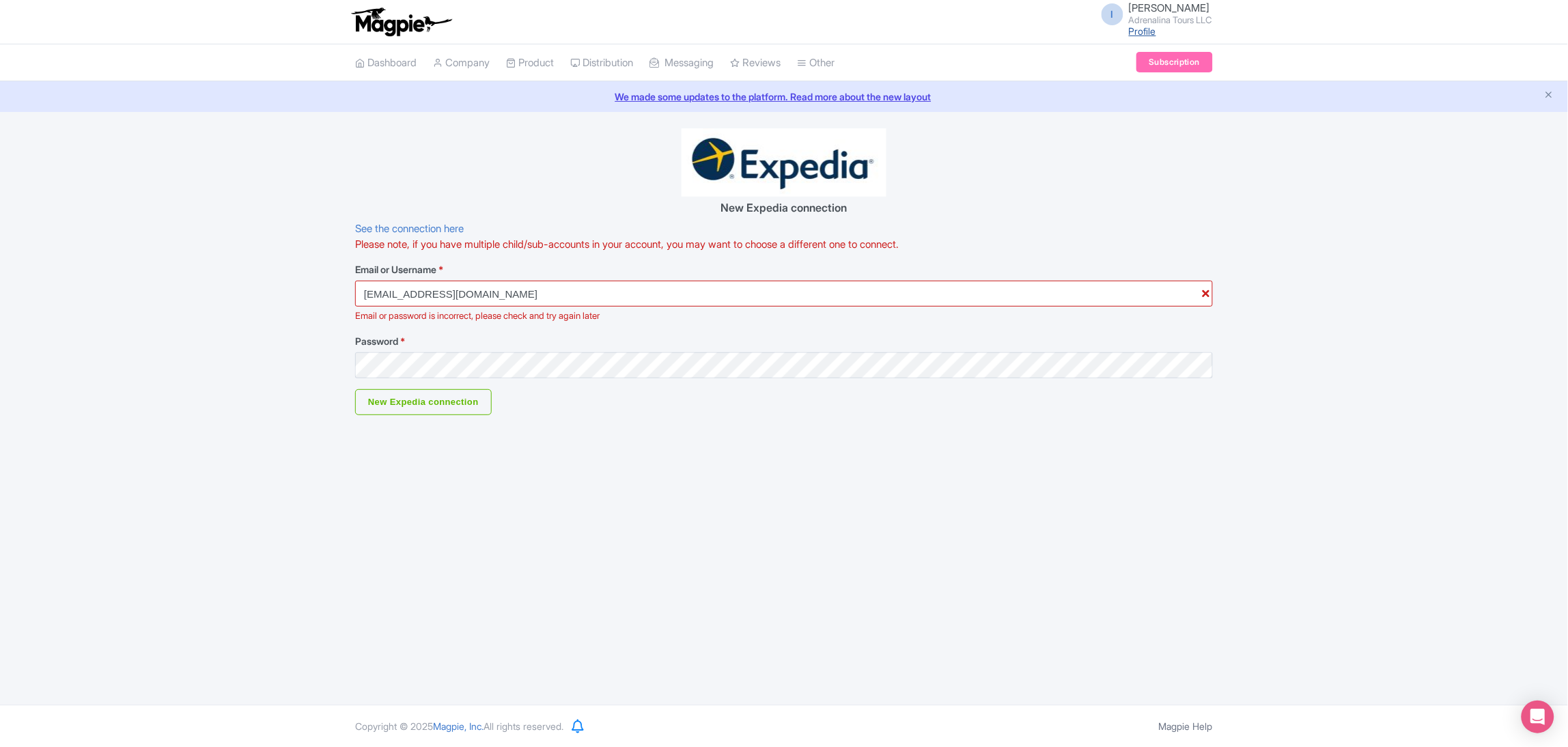
click at [1140, 33] on link "Profile" at bounding box center [1142, 31] width 27 height 12
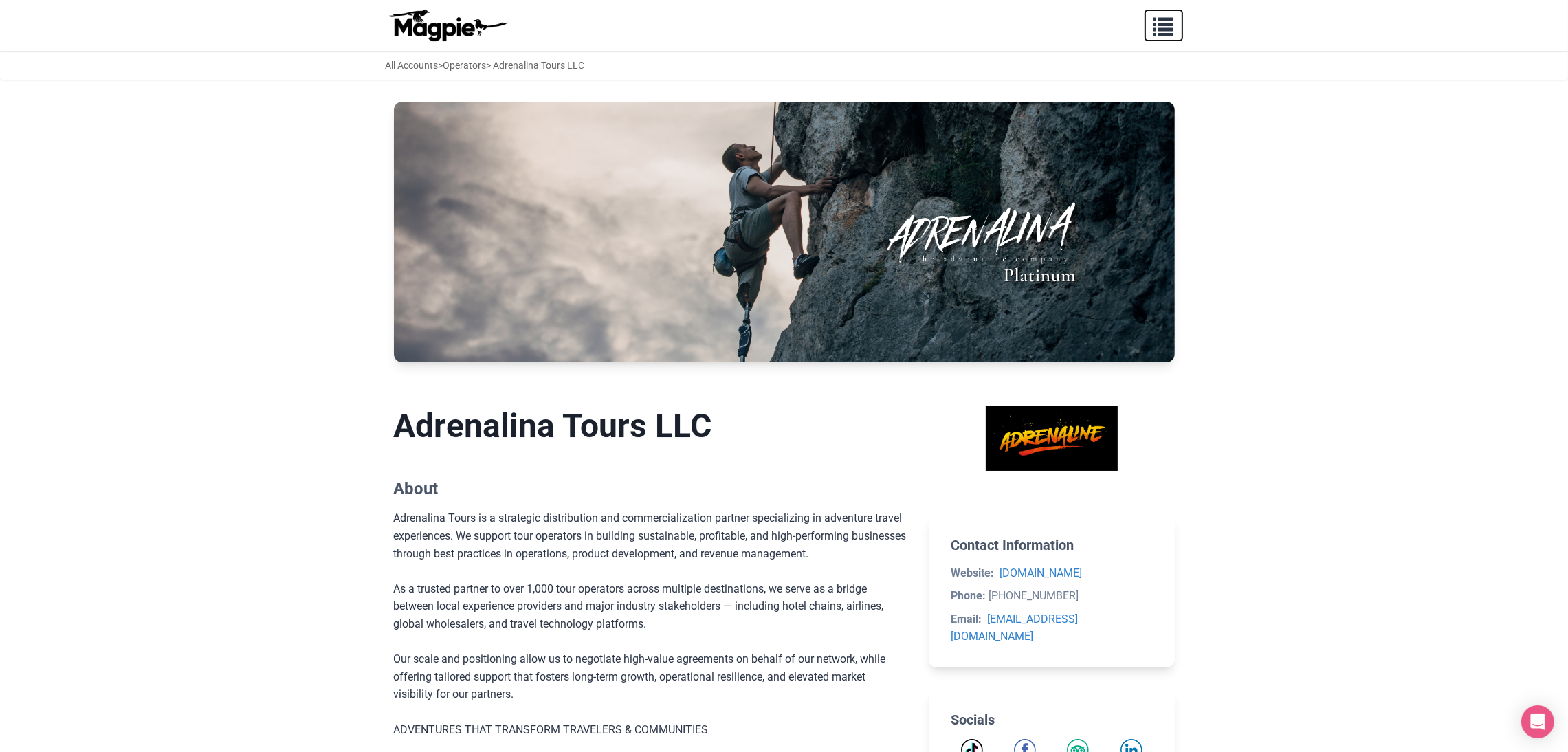
click at [1162, 29] on span "button" at bounding box center [1164, 24] width 21 height 21
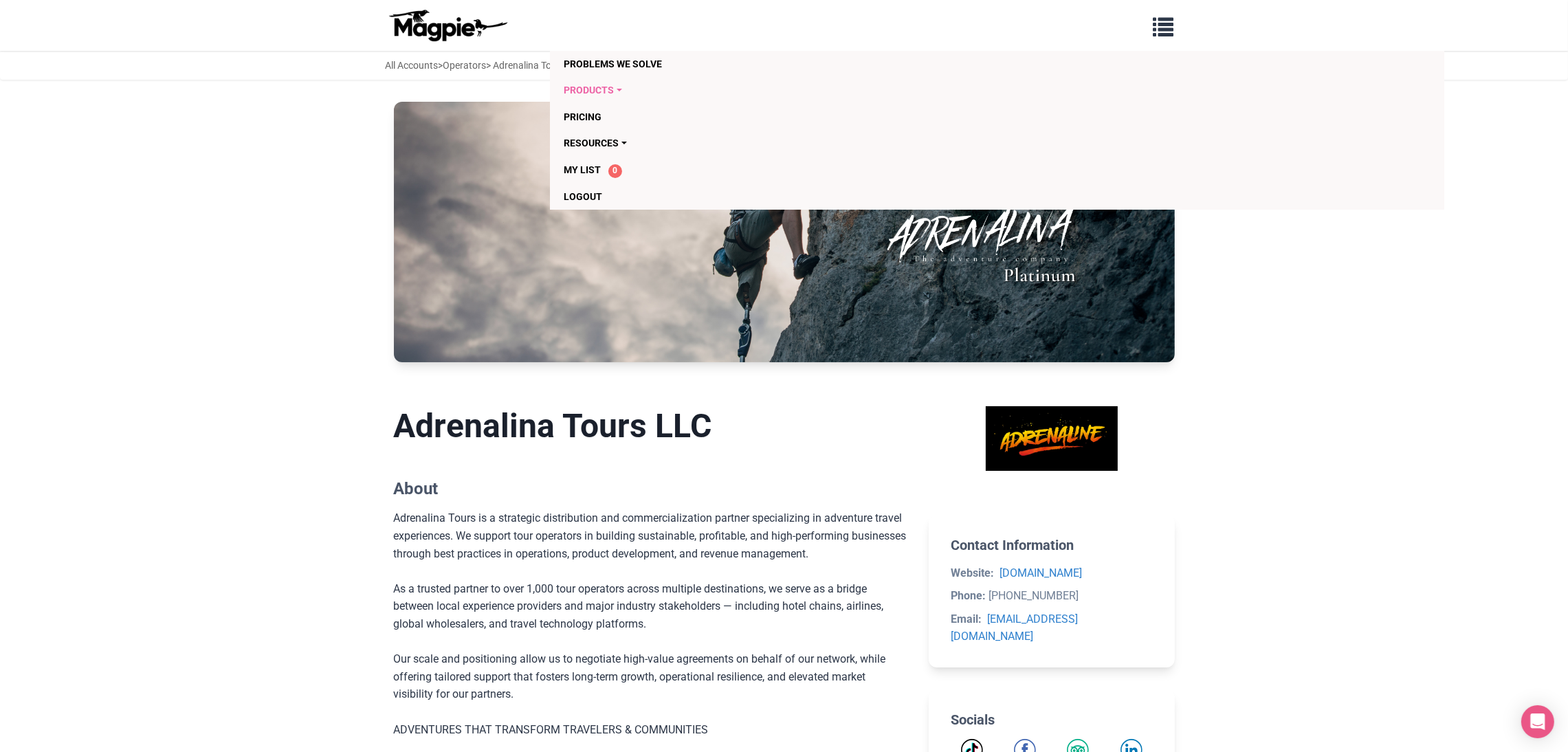
click at [613, 93] on link "Products" at bounding box center [918, 89] width 709 height 26
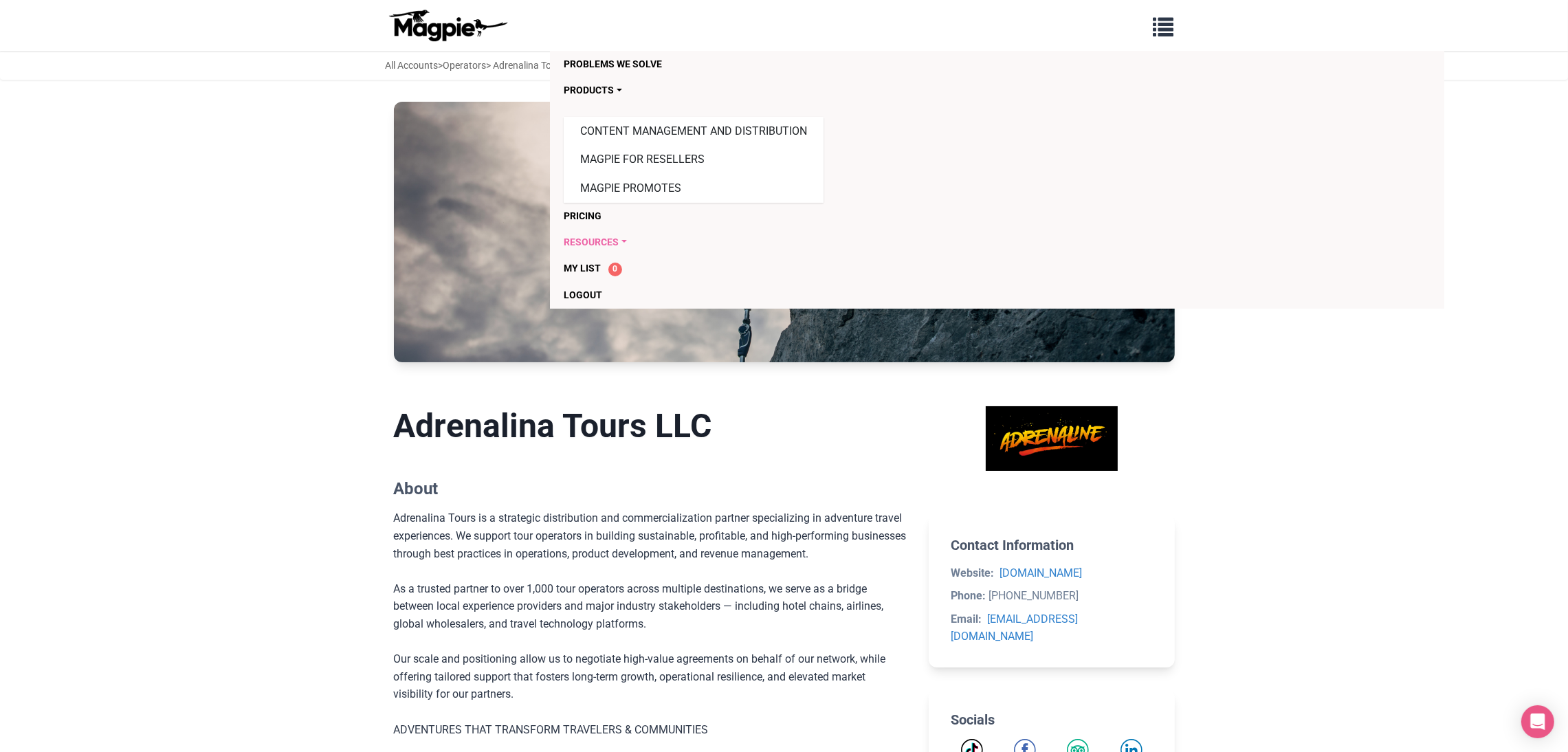
click at [609, 240] on link "Resources" at bounding box center [918, 242] width 709 height 26
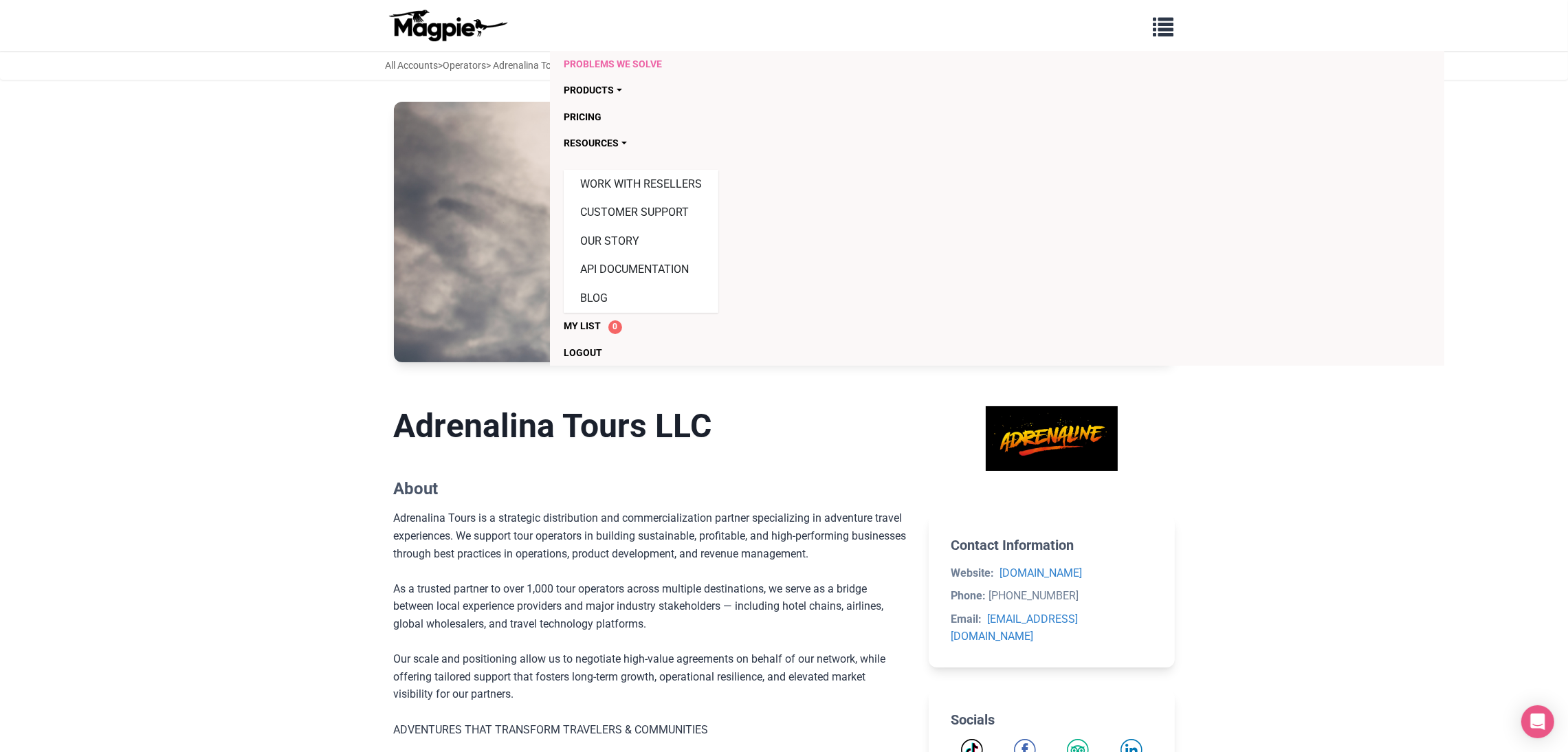
click at [600, 58] on link "Problems we solve" at bounding box center [918, 63] width 709 height 26
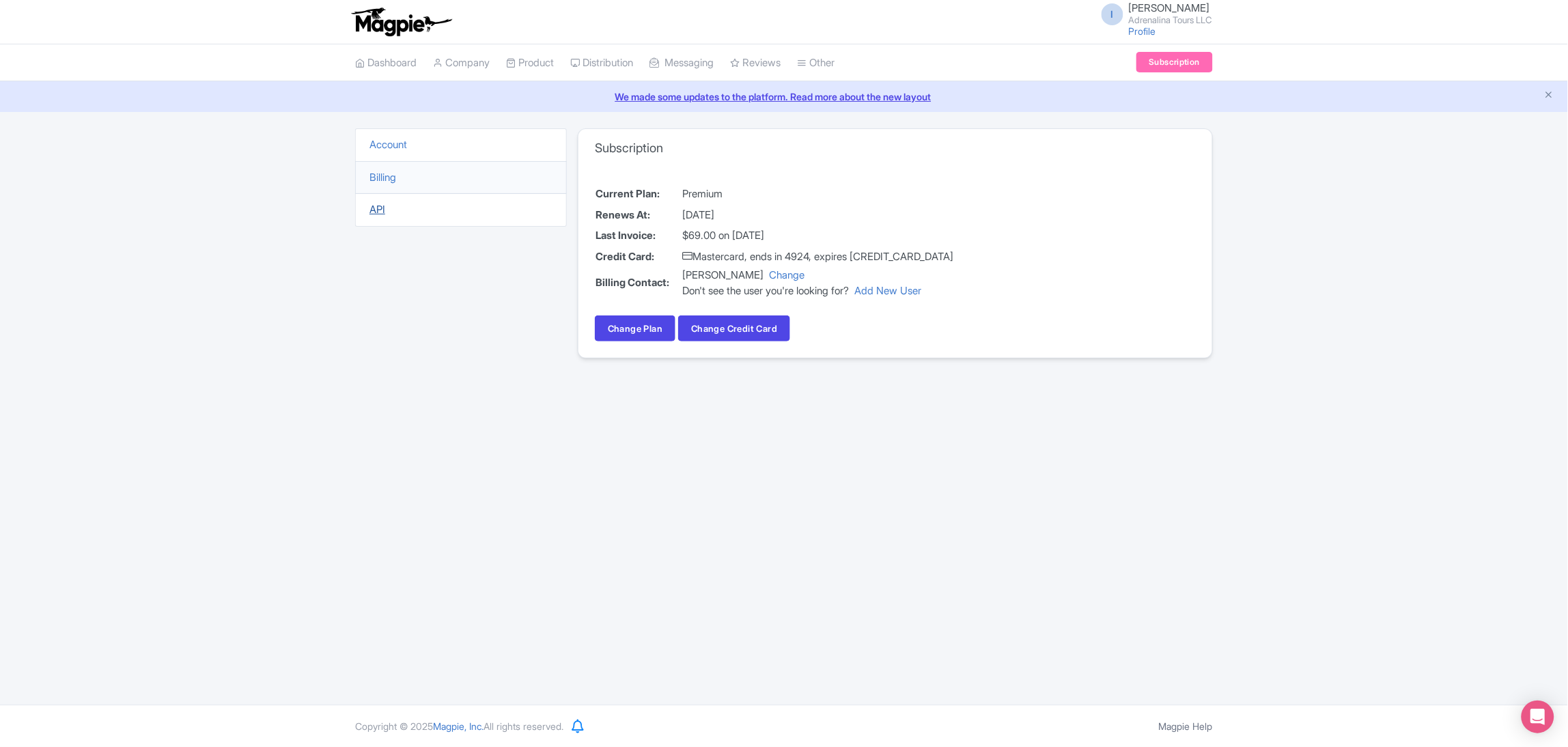
click at [377, 208] on link "API" at bounding box center [377, 209] width 16 height 13
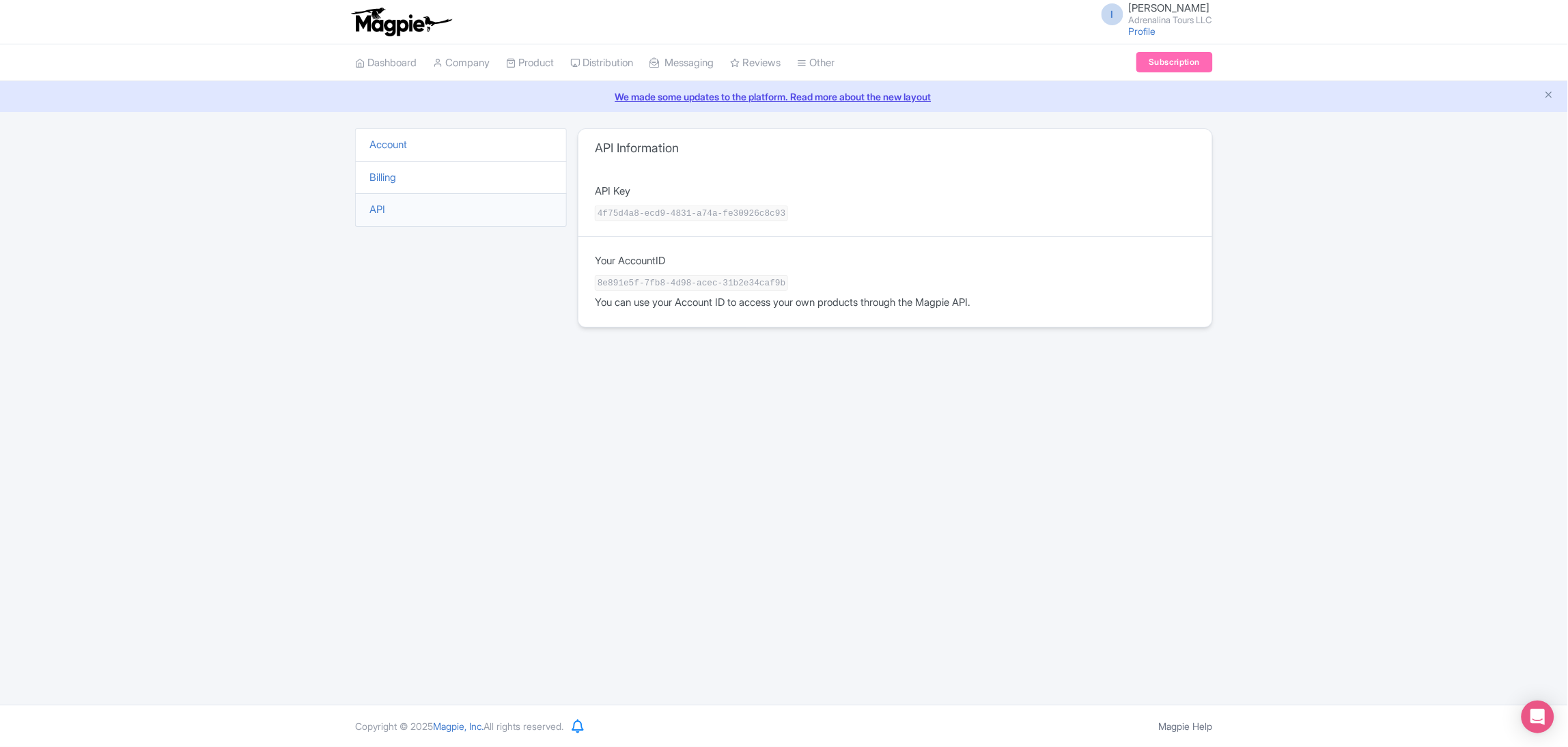
click at [695, 217] on code "4f75d4a8-ecd9-4831-a74a-fe30926c8c93" at bounding box center [691, 213] width 193 height 16
drag, startPoint x: 768, startPoint y: 215, endPoint x: 612, endPoint y: 201, distance: 156.6
click at [634, 202] on div "API Key 4f75d4a8-ecd9-4831-a74a-fe30926c8c93" at bounding box center [895, 202] width 633 height 69
click at [597, 213] on code "4f75d4a8-ecd9-4831-a74a-fe30926c8c93" at bounding box center [691, 213] width 193 height 16
drag, startPoint x: 599, startPoint y: 213, endPoint x: 757, endPoint y: 206, distance: 158.2
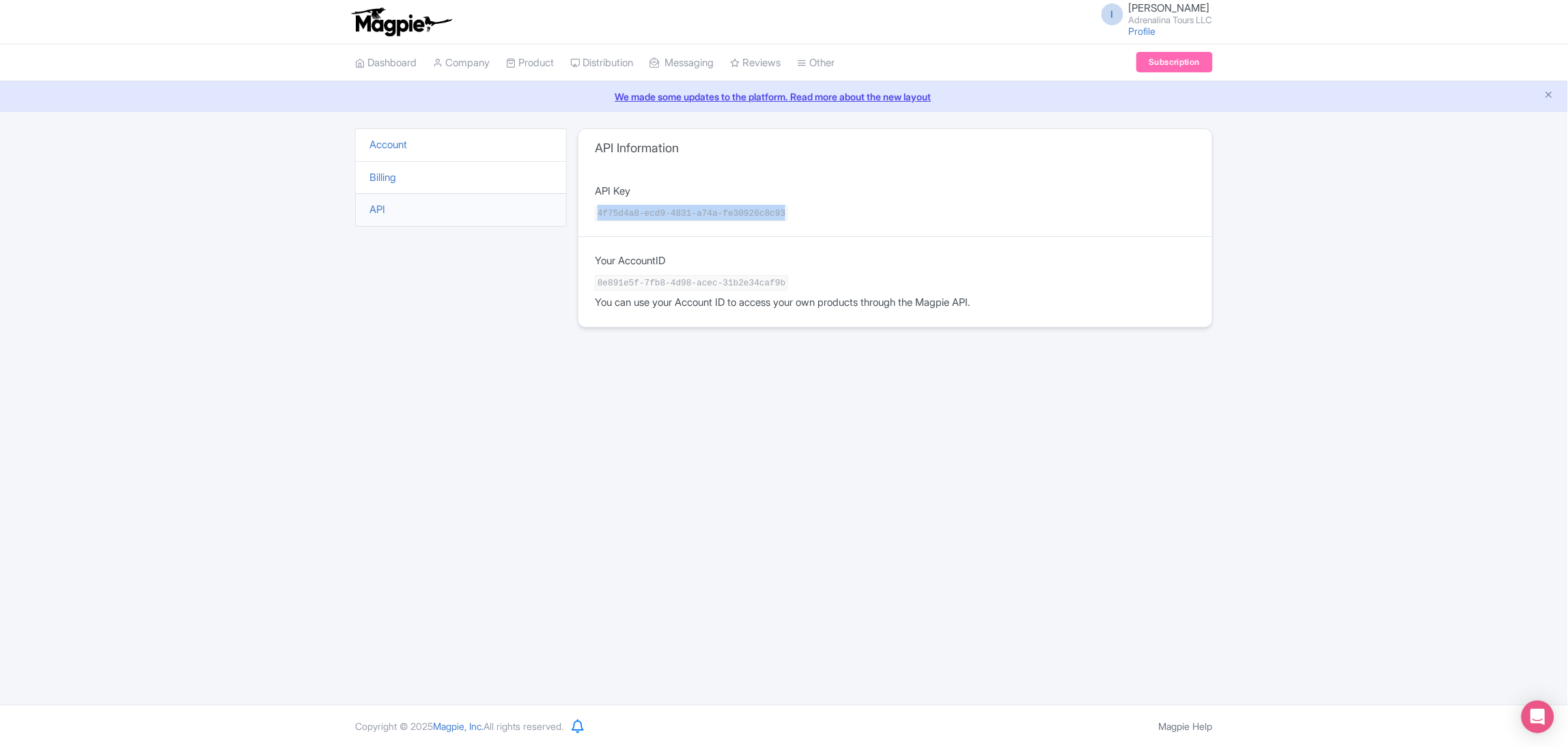
click at [769, 217] on code "4f75d4a8-ecd9-4831-a74a-fe30926c8c93" at bounding box center [691, 213] width 193 height 16
copy code "4f75d4a8-ecd9-4831-a74a-fe30926c8c93"
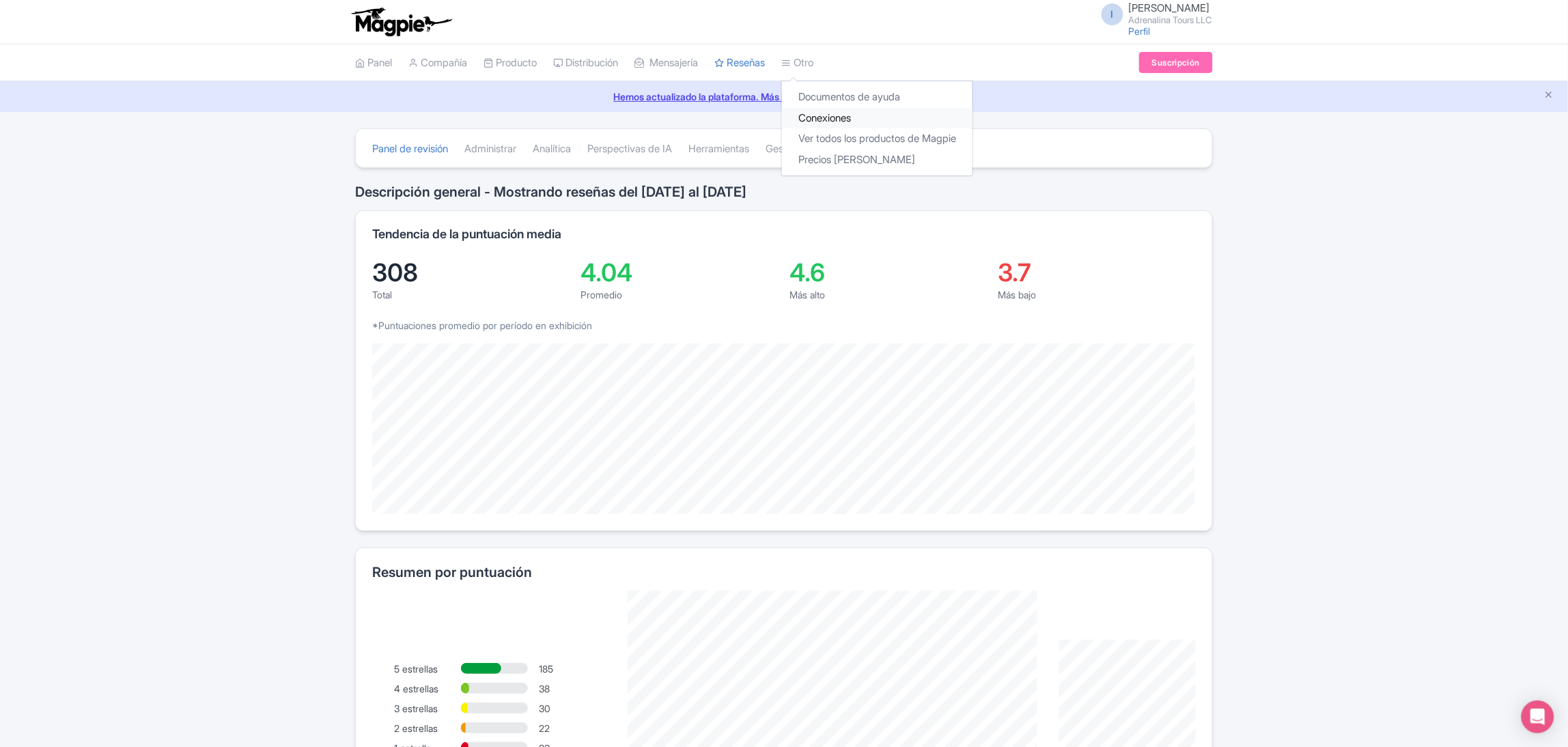
click at [839, 123] on font "Conexiones" at bounding box center [824, 118] width 53 height 13
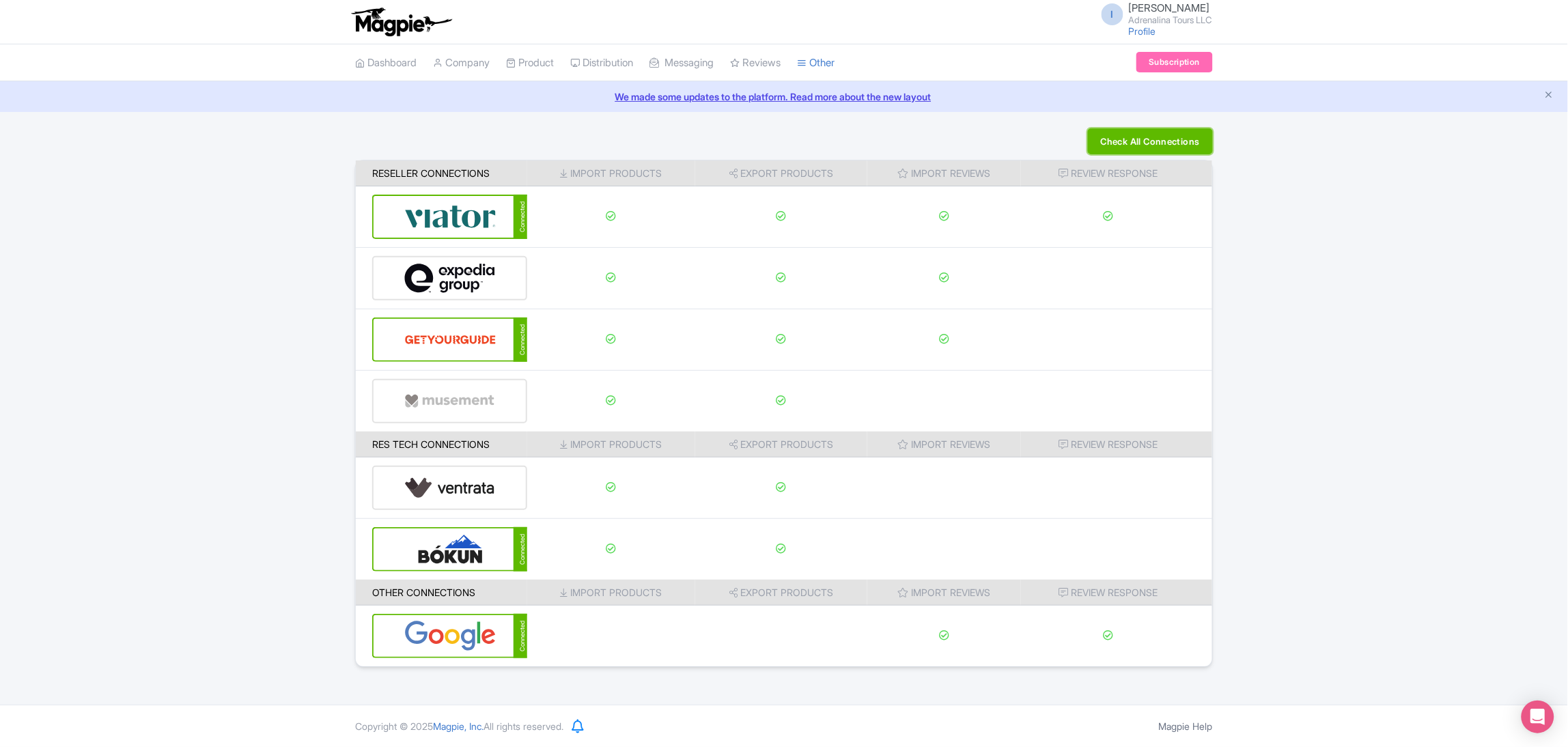
click at [1097, 138] on button "Check All Connections" at bounding box center [1151, 141] width 125 height 26
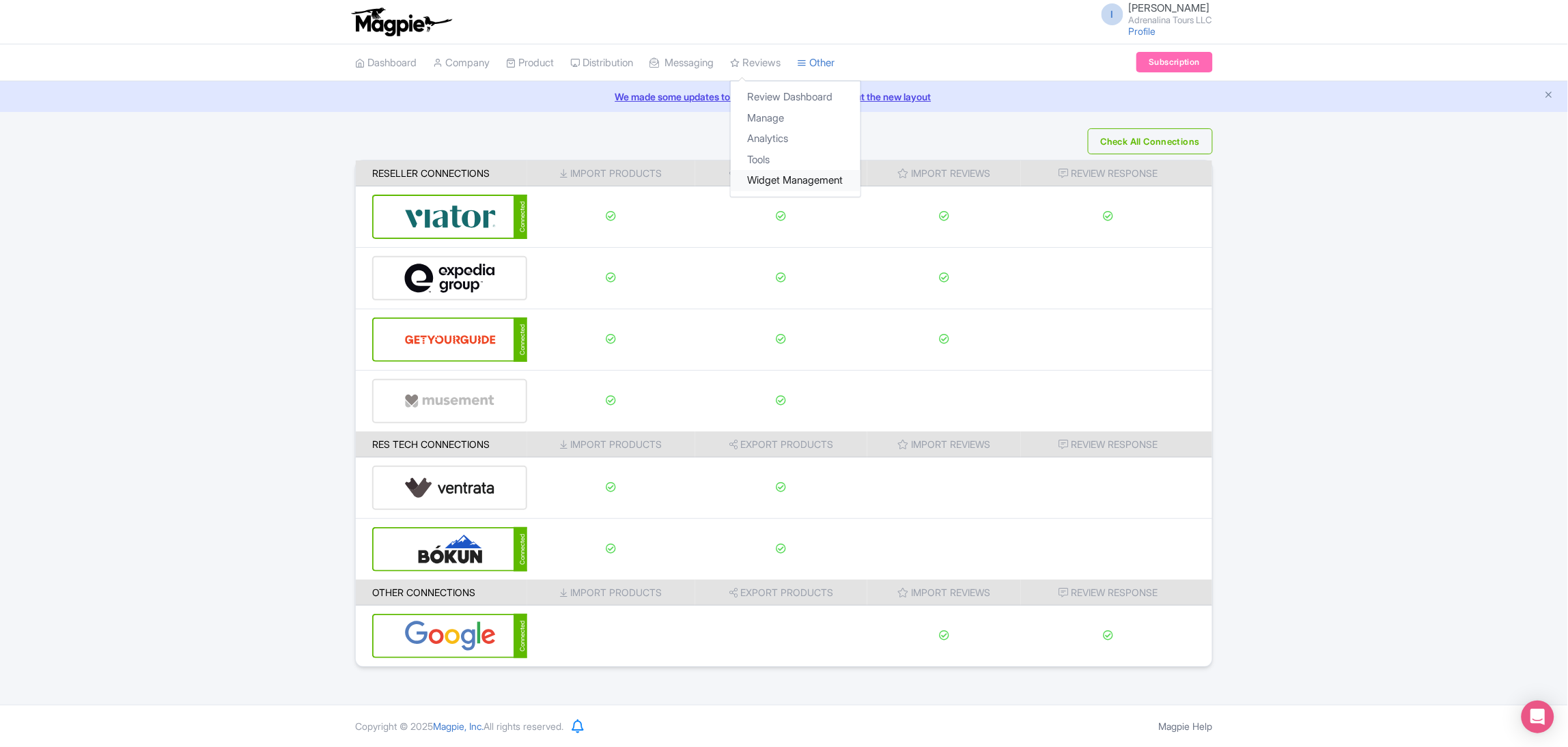
click at [789, 172] on link "Widget Management" at bounding box center [795, 181] width 129 height 21
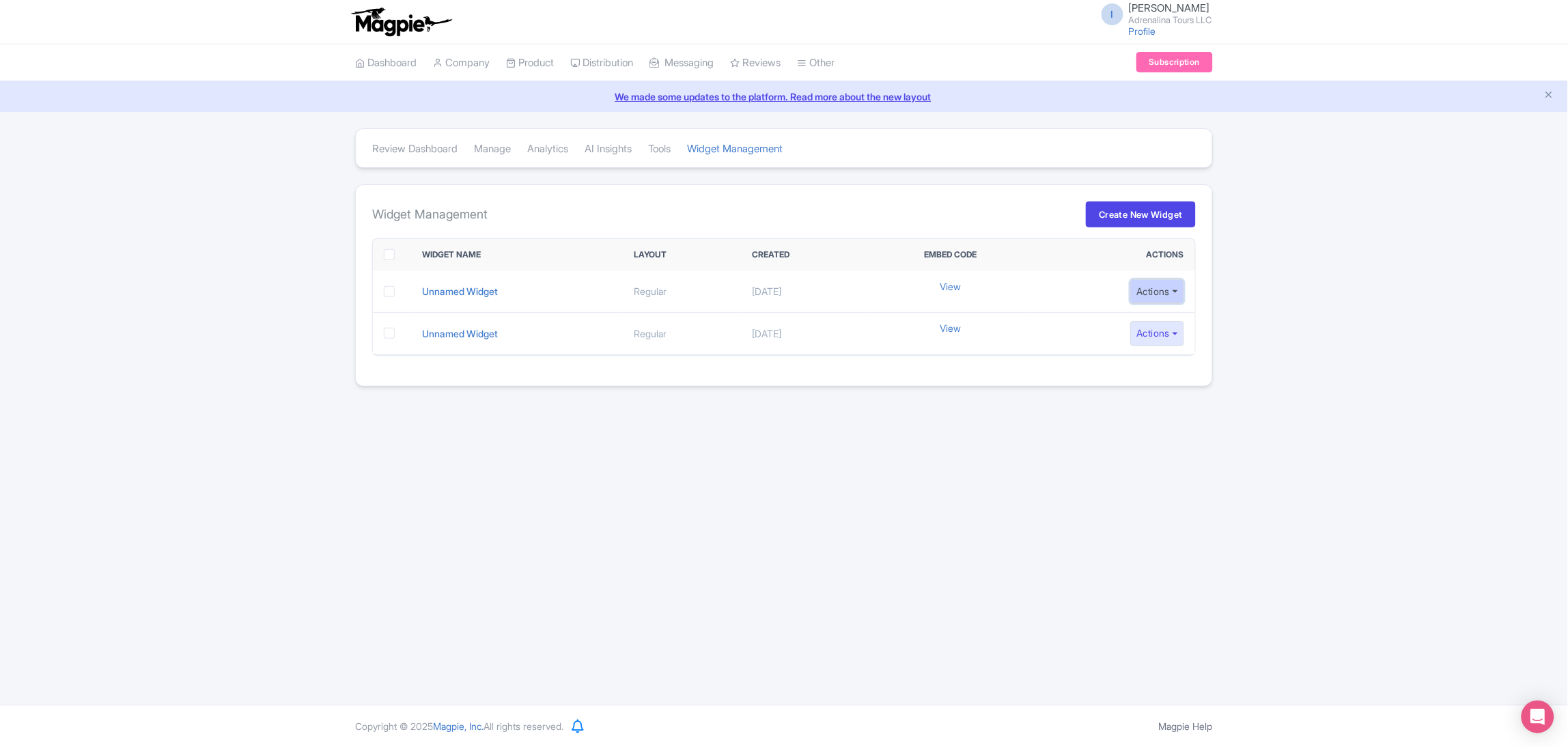
click at [1178, 296] on button "Actions" at bounding box center [1157, 291] width 54 height 26
click at [1222, 320] on div "Review Dashboard Manage Analytics AI Insights Tools Widget Management Widget Ma…" at bounding box center [784, 265] width 1568 height 275
click at [642, 141] on link "Product Listings" at bounding box center [636, 138] width 129 height 21
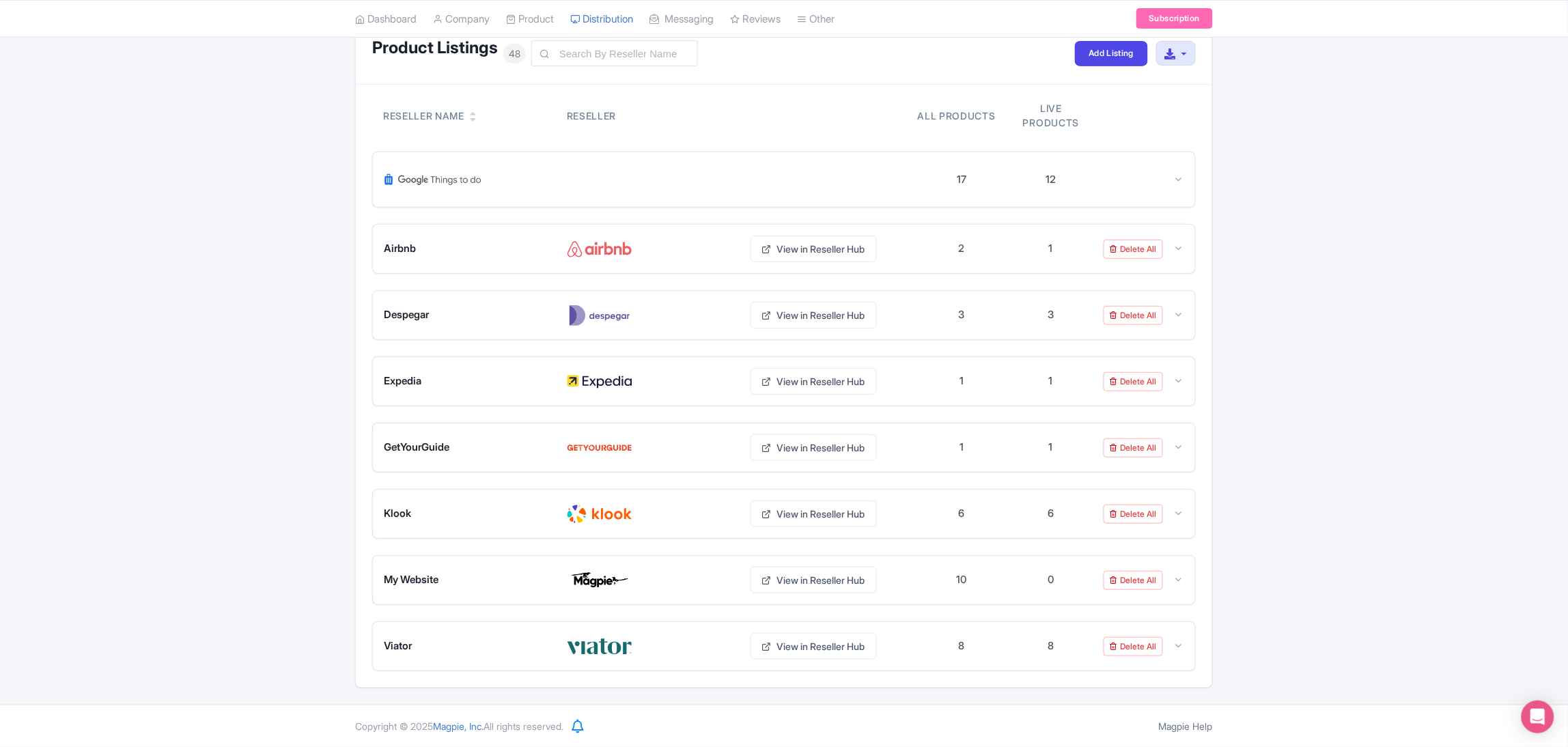
scroll to position [111, 0]
click at [787, 503] on link "View in Reseller Hub" at bounding box center [813, 514] width 127 height 26
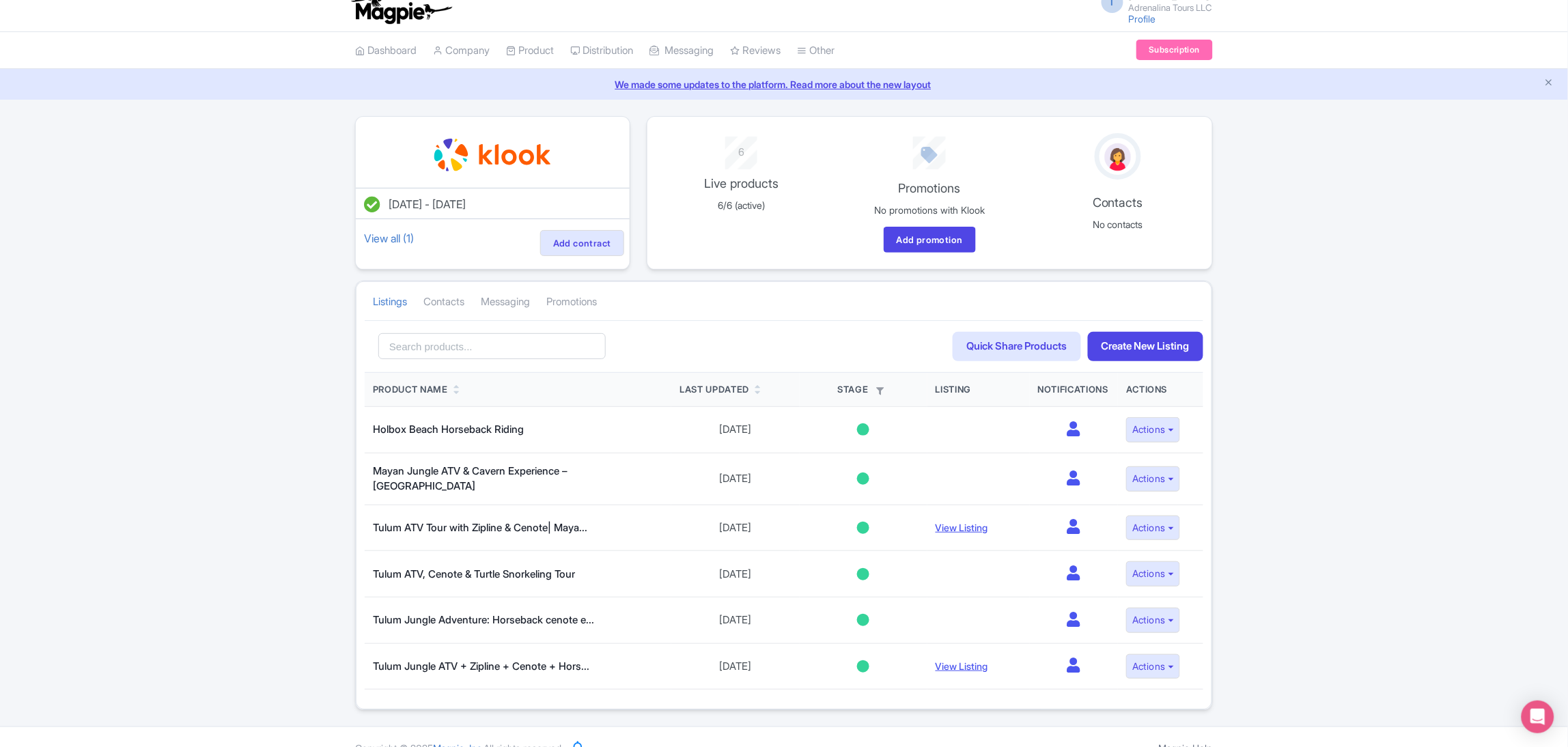
scroll to position [32, 0]
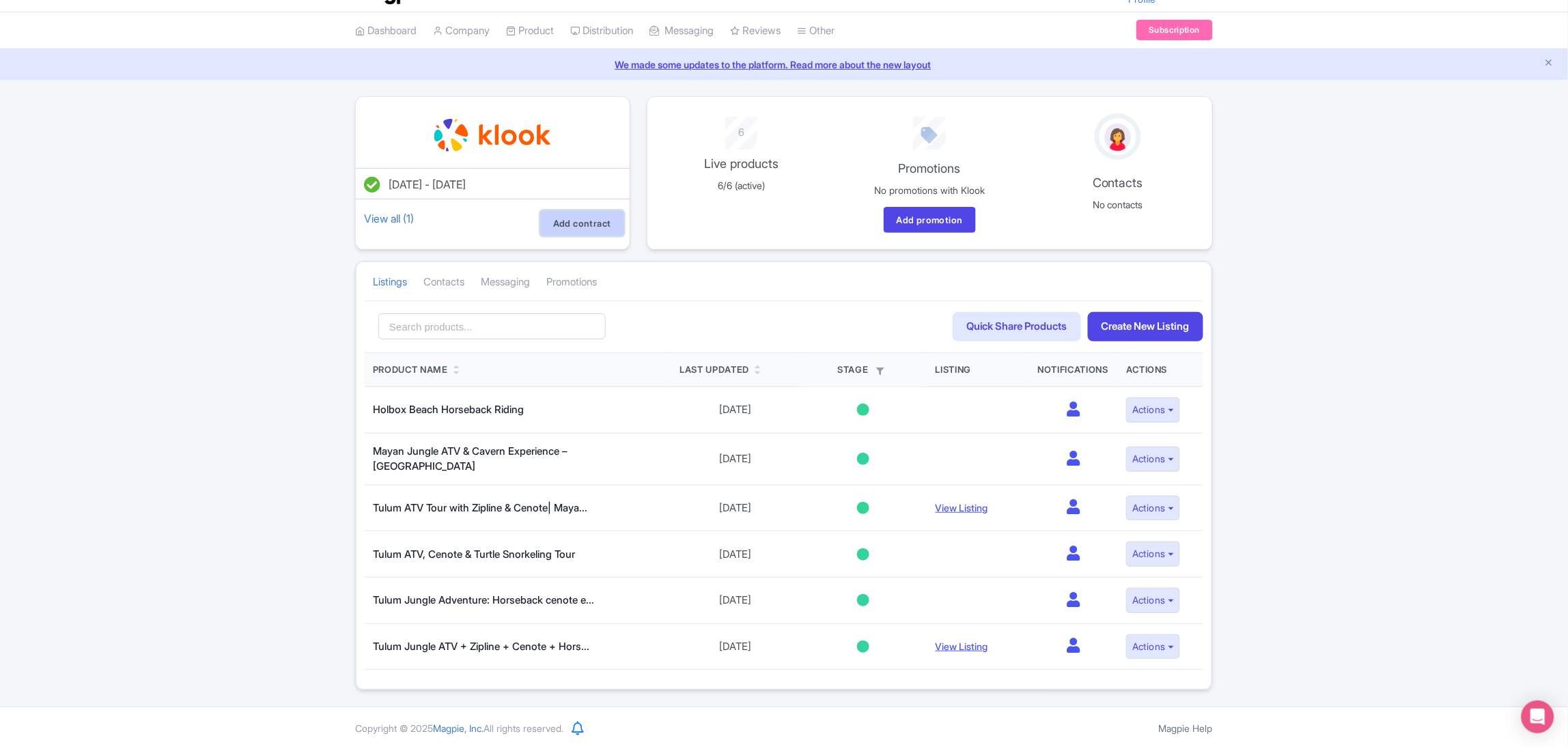
click at [593, 218] on link "Add contract" at bounding box center [582, 223] width 84 height 26
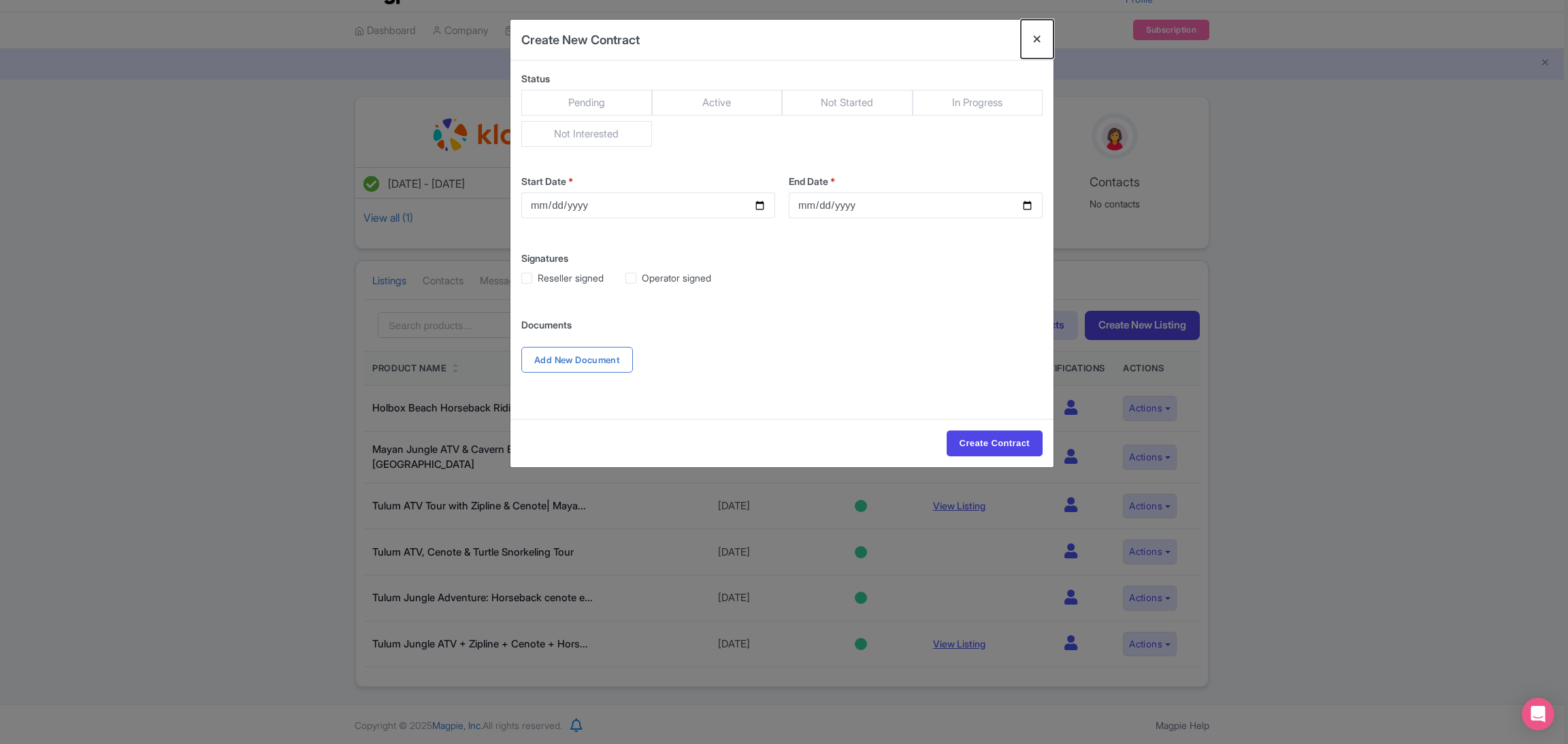
click at [1038, 44] on button "Close" at bounding box center [1037, 39] width 32 height 39
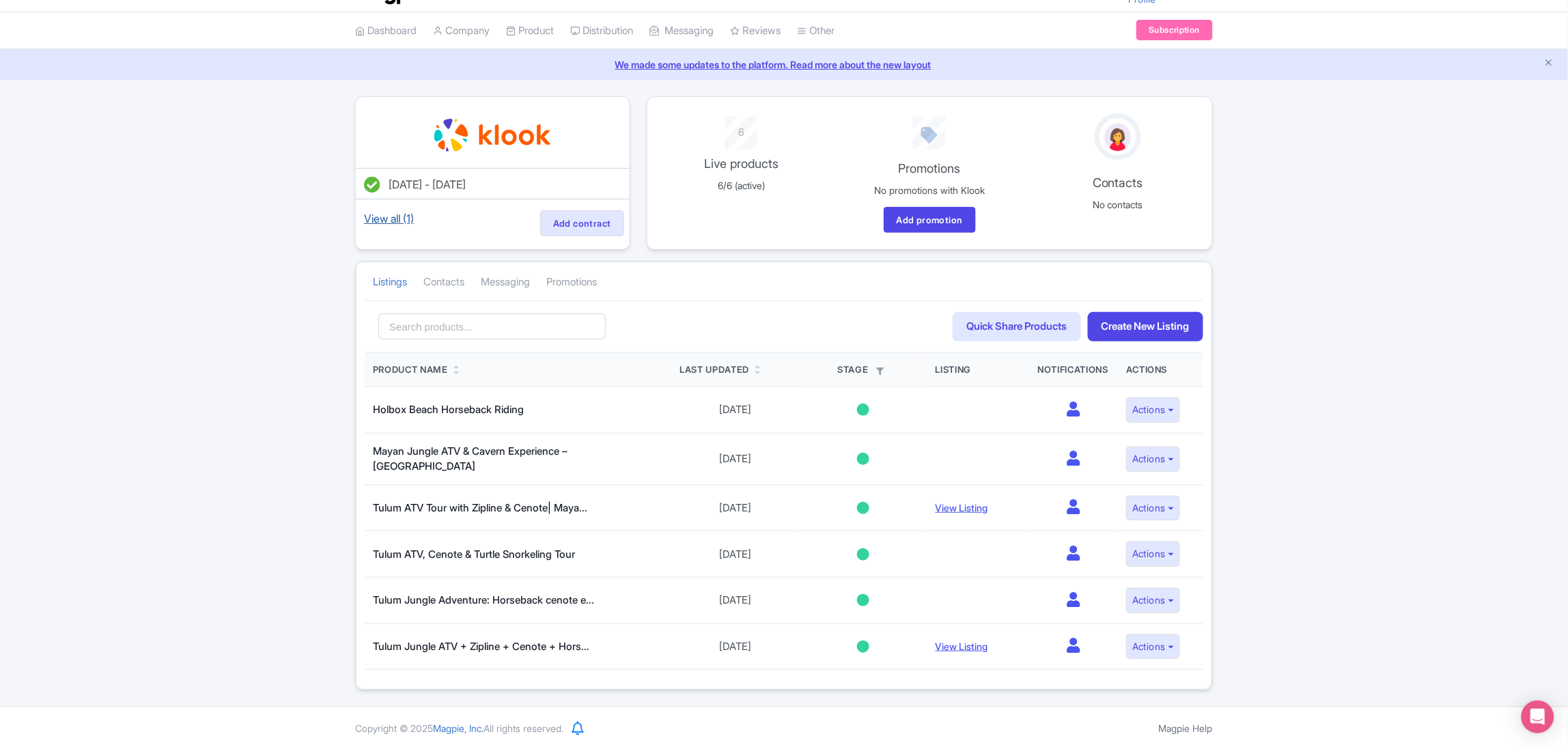
click at [407, 225] on link "View all (1)" at bounding box center [389, 219] width 55 height 19
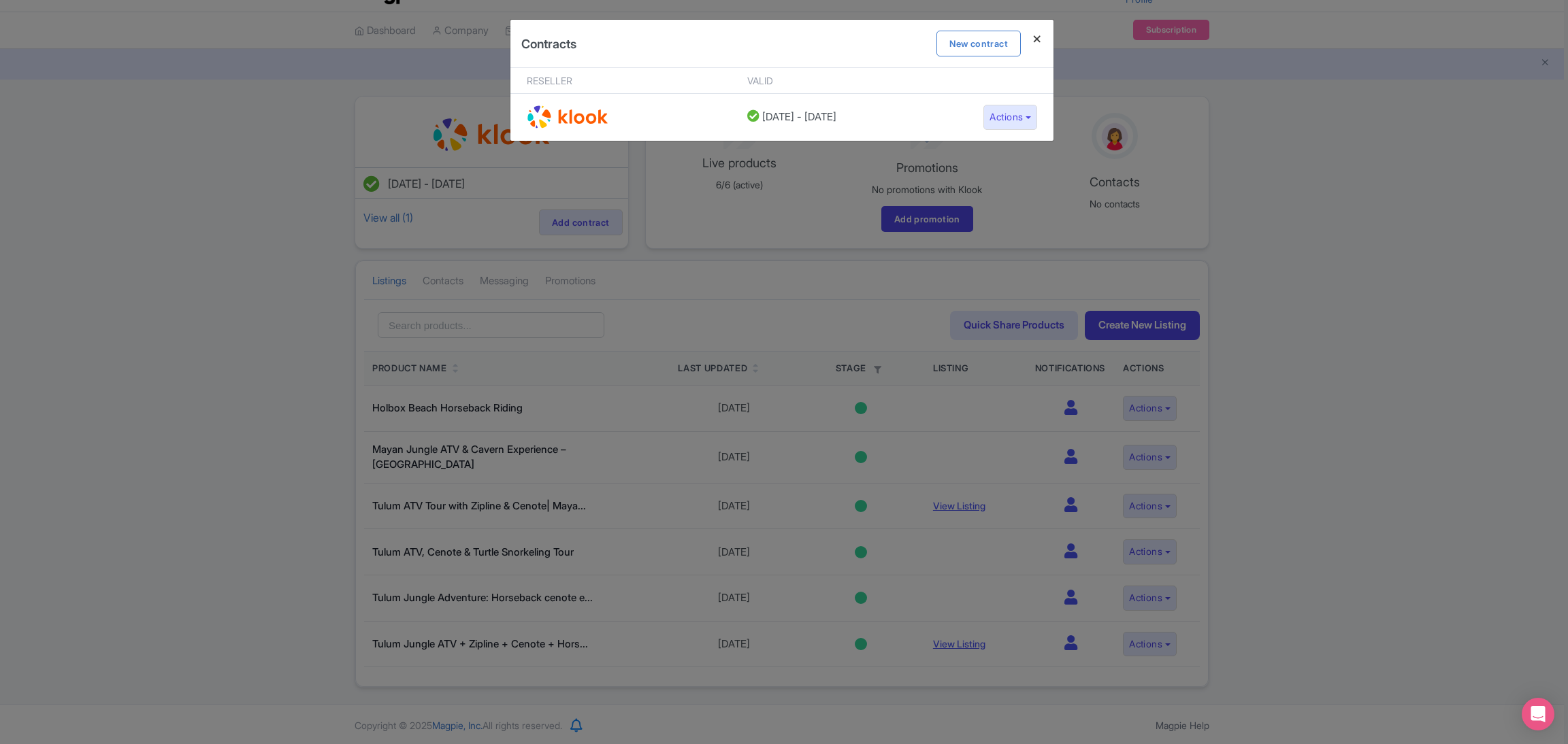
click at [1038, 41] on h4 at bounding box center [1037, 39] width 32 height 39
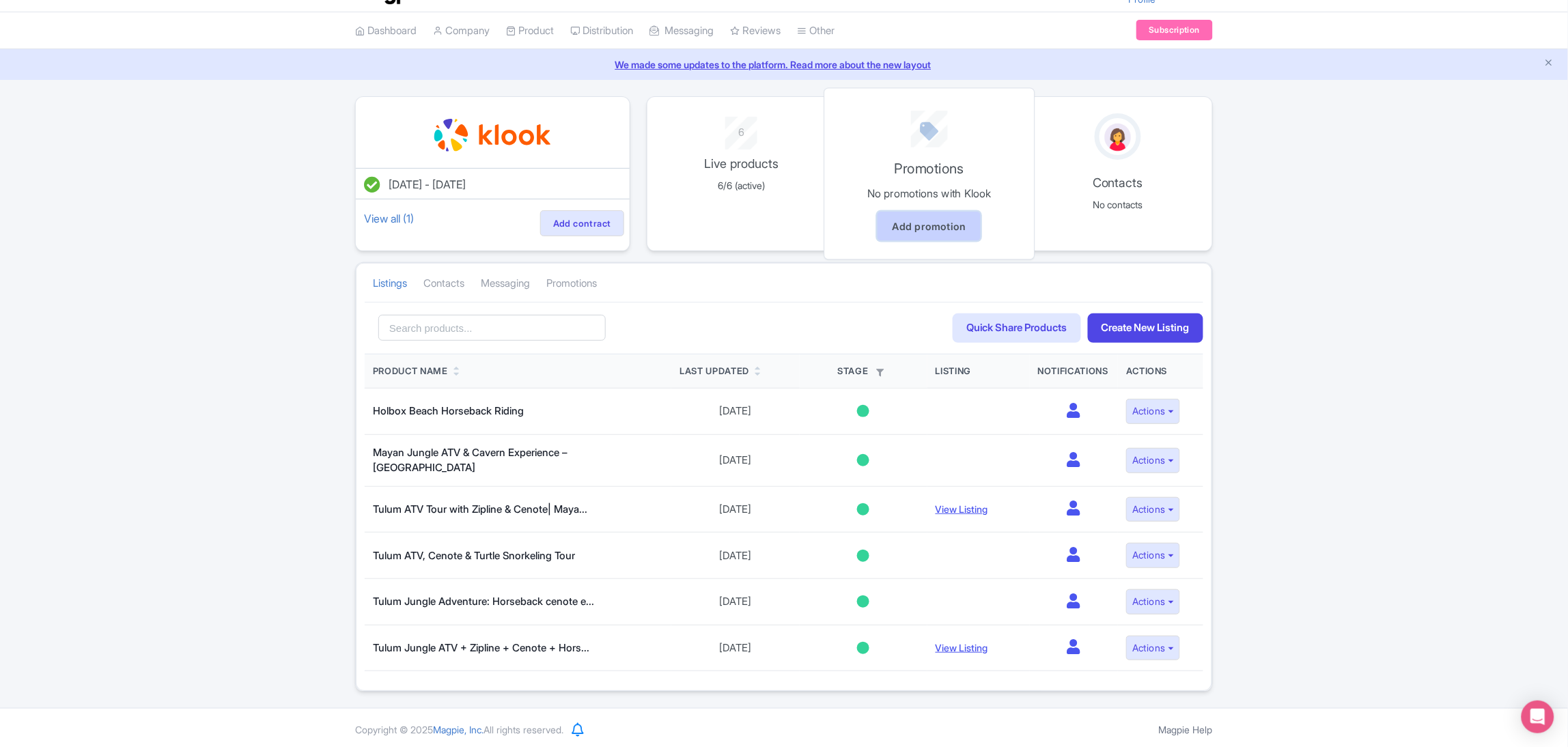
click at [906, 213] on link "Add promotion" at bounding box center [930, 226] width 103 height 29
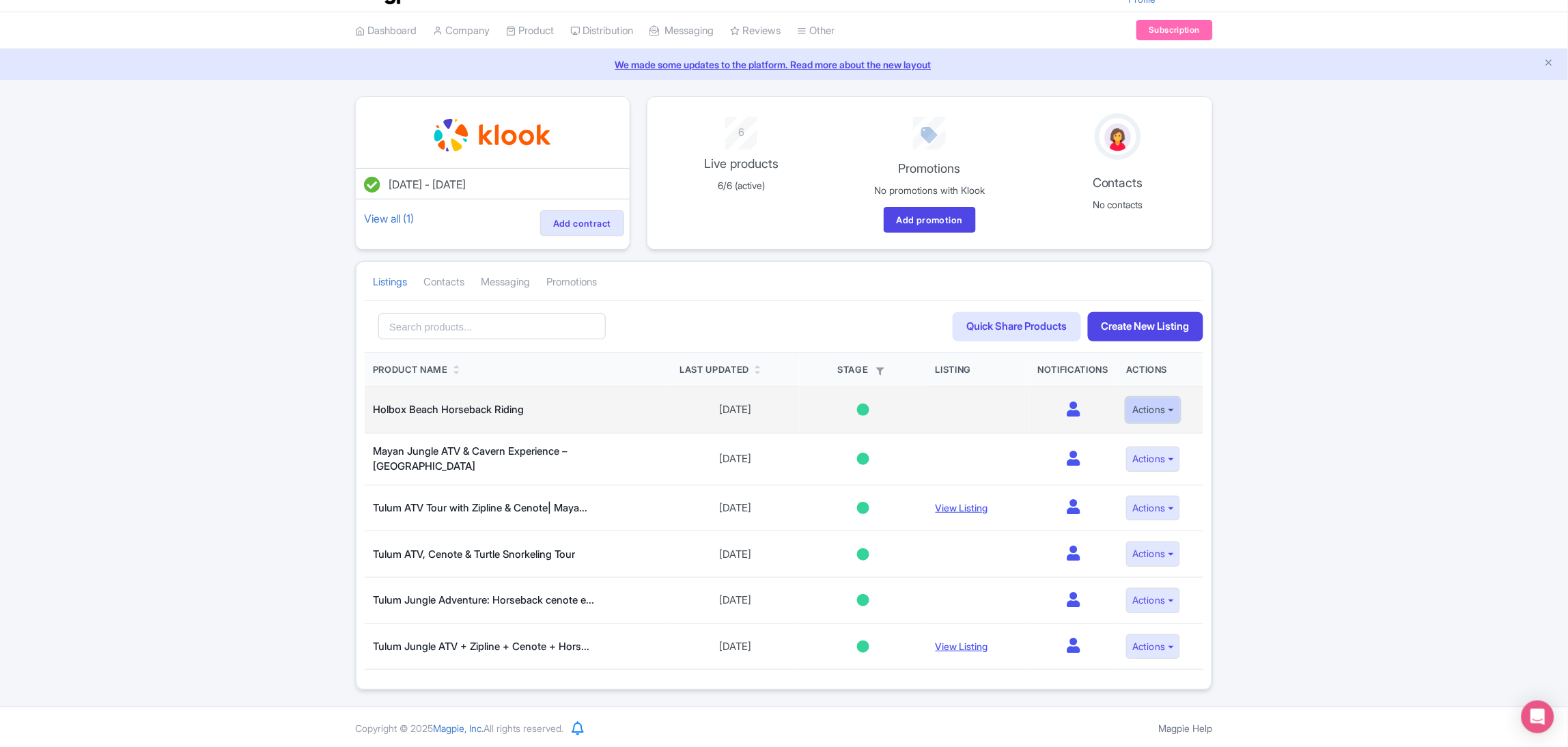
click at [1178, 402] on button "Actions" at bounding box center [1153, 410] width 54 height 26
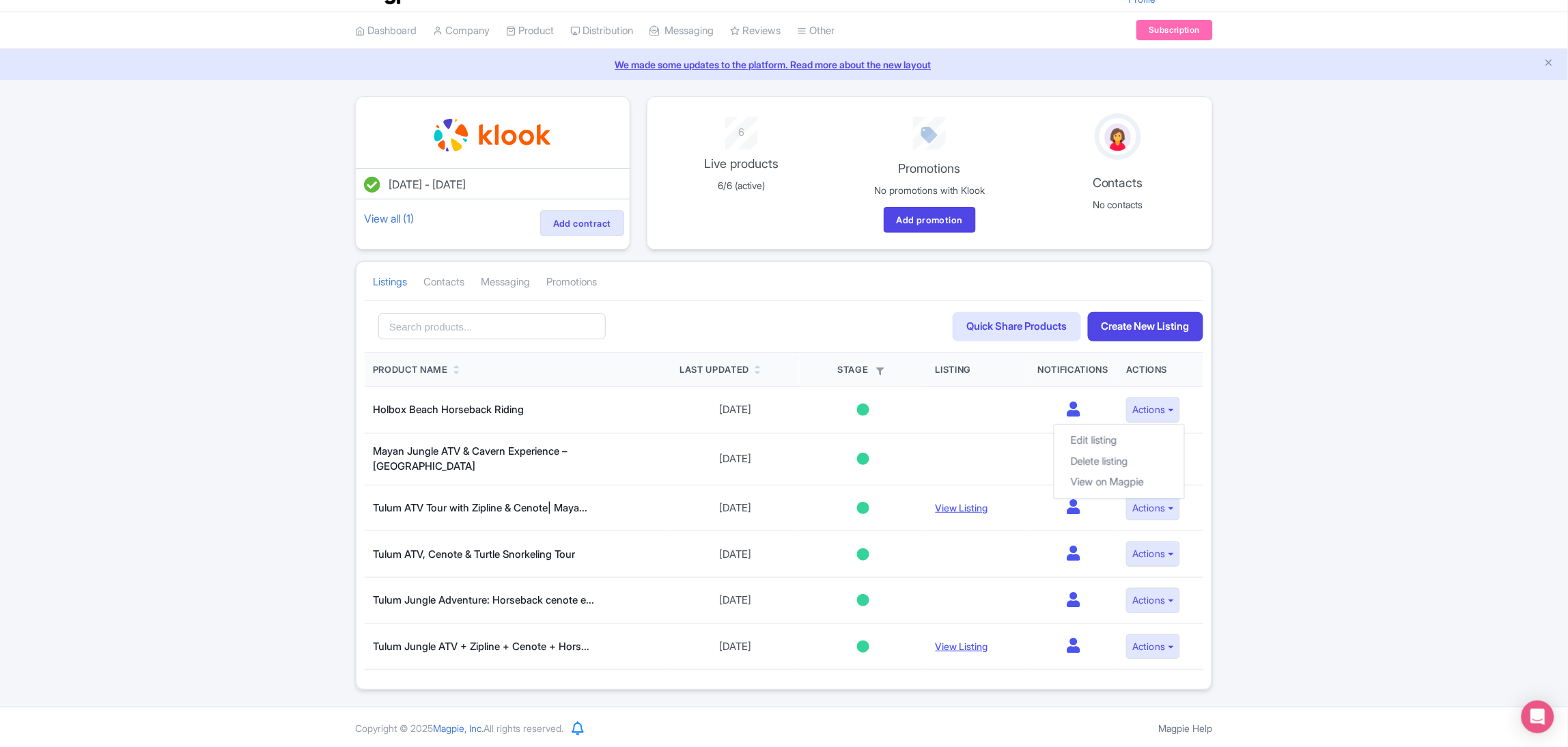
click at [1296, 455] on div "May 27, 2025 - May 27, 2026 View all (1) Add contract 6 Live products 6/6 (acti…" at bounding box center [784, 393] width 1568 height 594
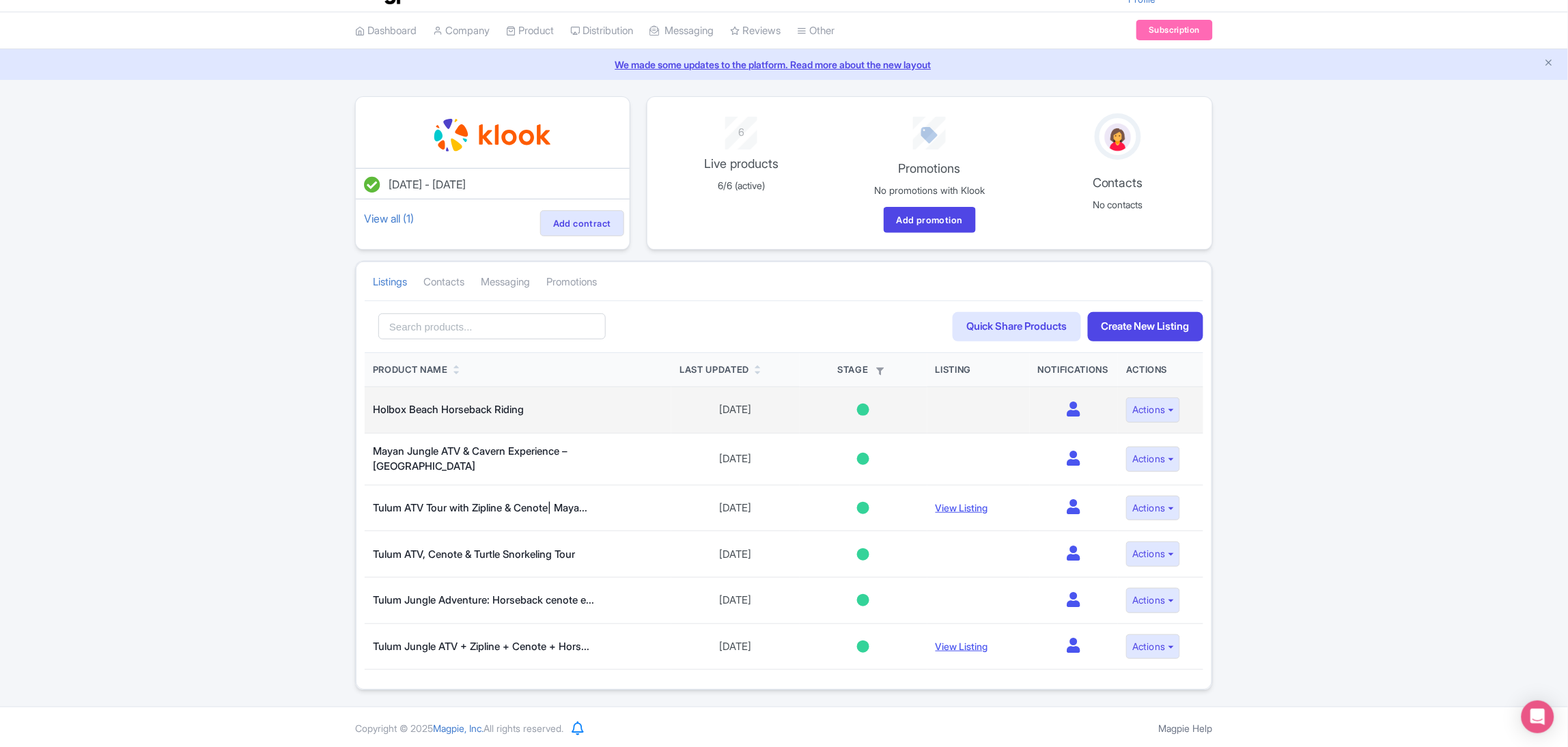
click at [862, 417] on td "Not started Sharing Interesting Contracting Onboarding Selling" at bounding box center [863, 410] width 127 height 46
click at [862, 415] on div at bounding box center [863, 410] width 12 height 12
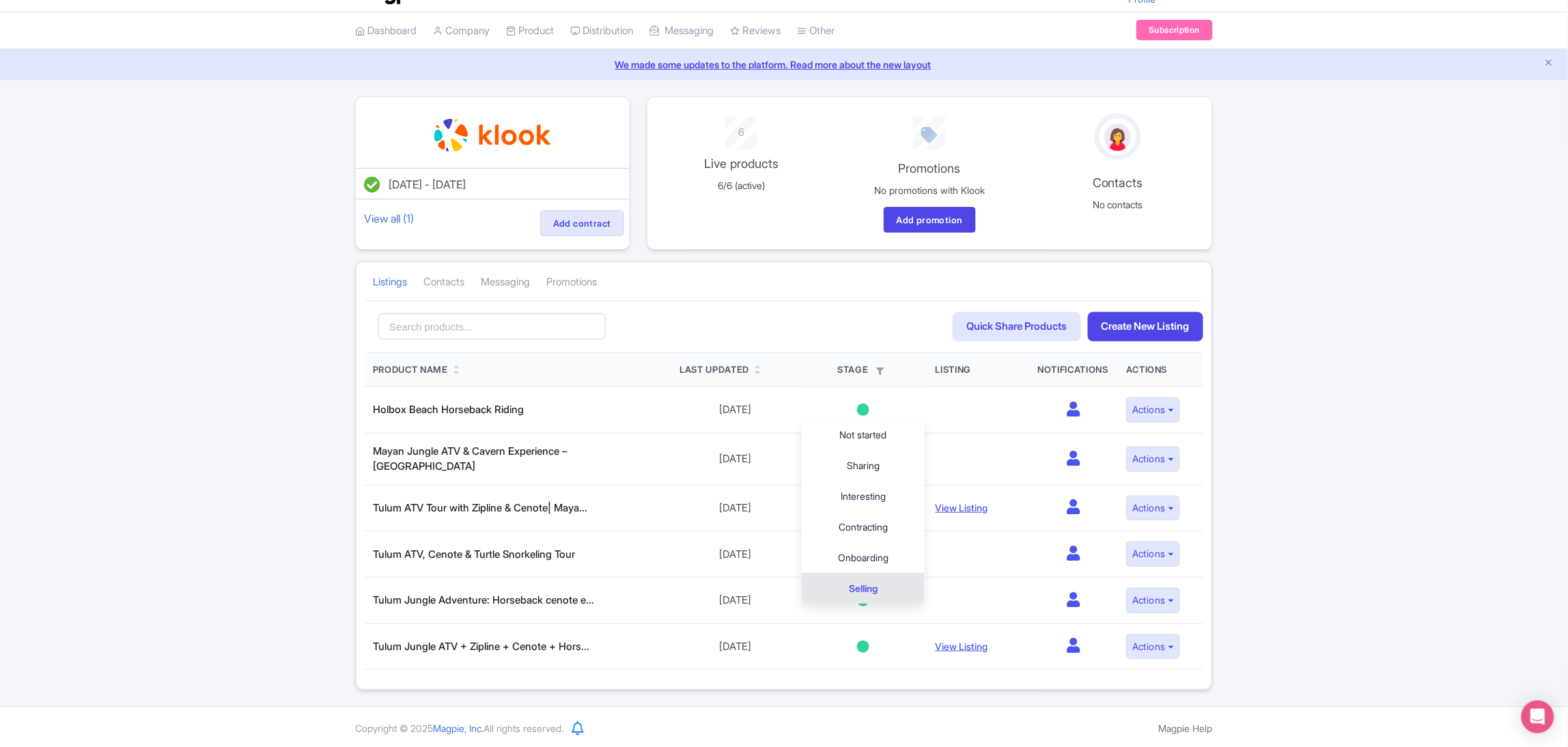
click at [1260, 497] on div "May 27, 2025 - May 27, 2026 View all (1) Add contract 6 Live products 6/6 (acti…" at bounding box center [784, 393] width 1568 height 594
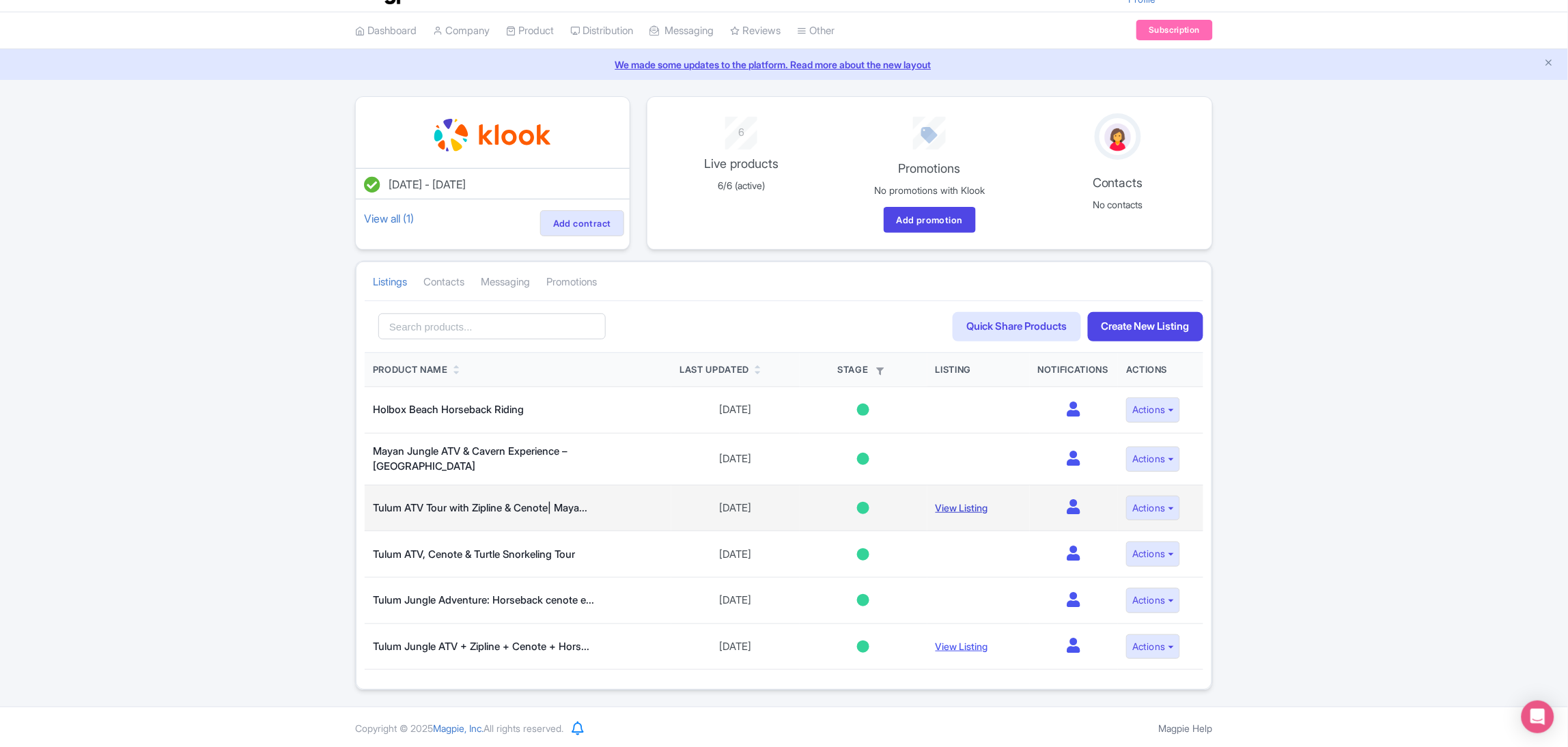
click at [975, 506] on link "View Listing" at bounding box center [962, 507] width 53 height 12
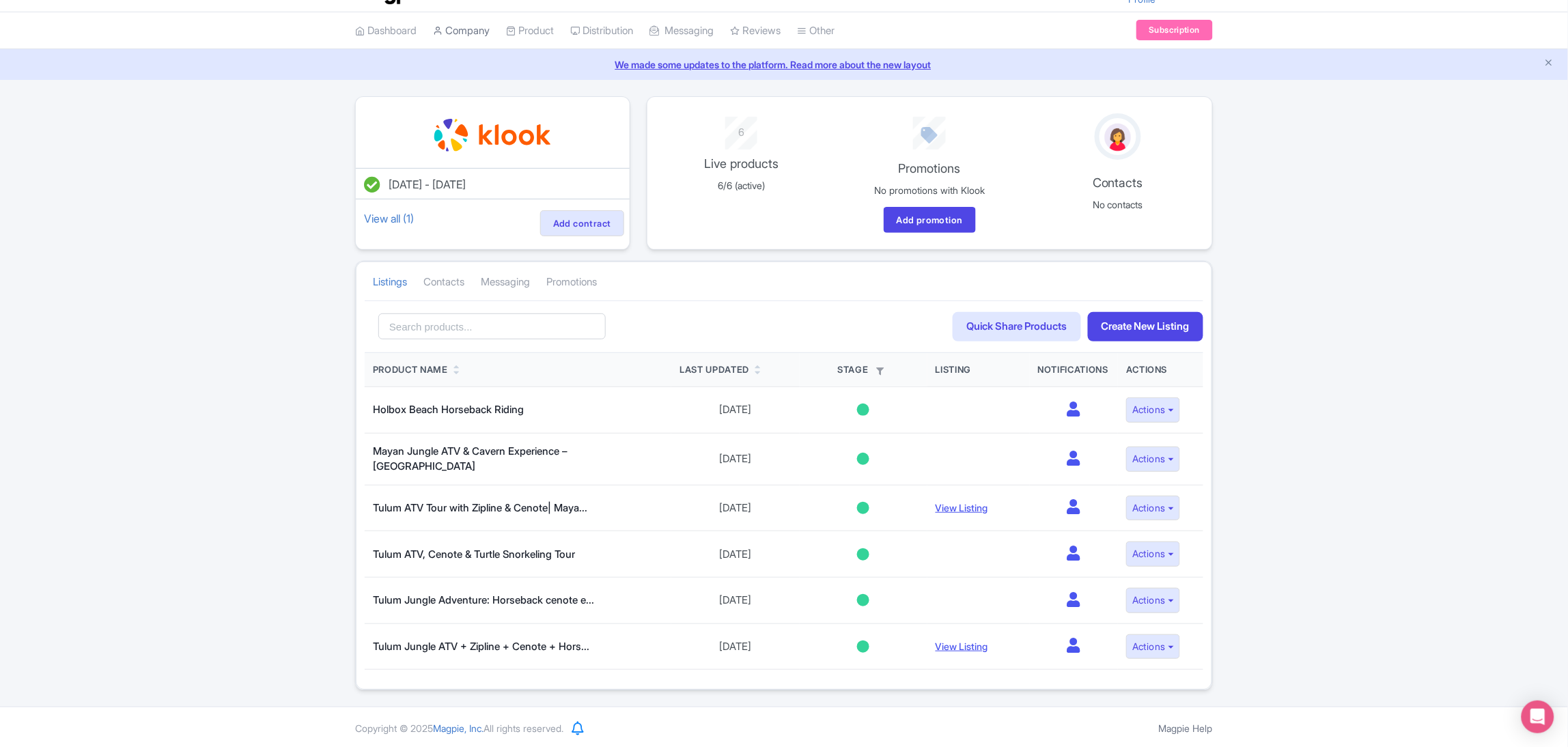
click at [474, 26] on link "Company" at bounding box center [461, 31] width 57 height 37
click at [415, 33] on link "Dashboard" at bounding box center [386, 31] width 62 height 37
click at [382, 33] on link "Dashboard" at bounding box center [386, 31] width 62 height 37
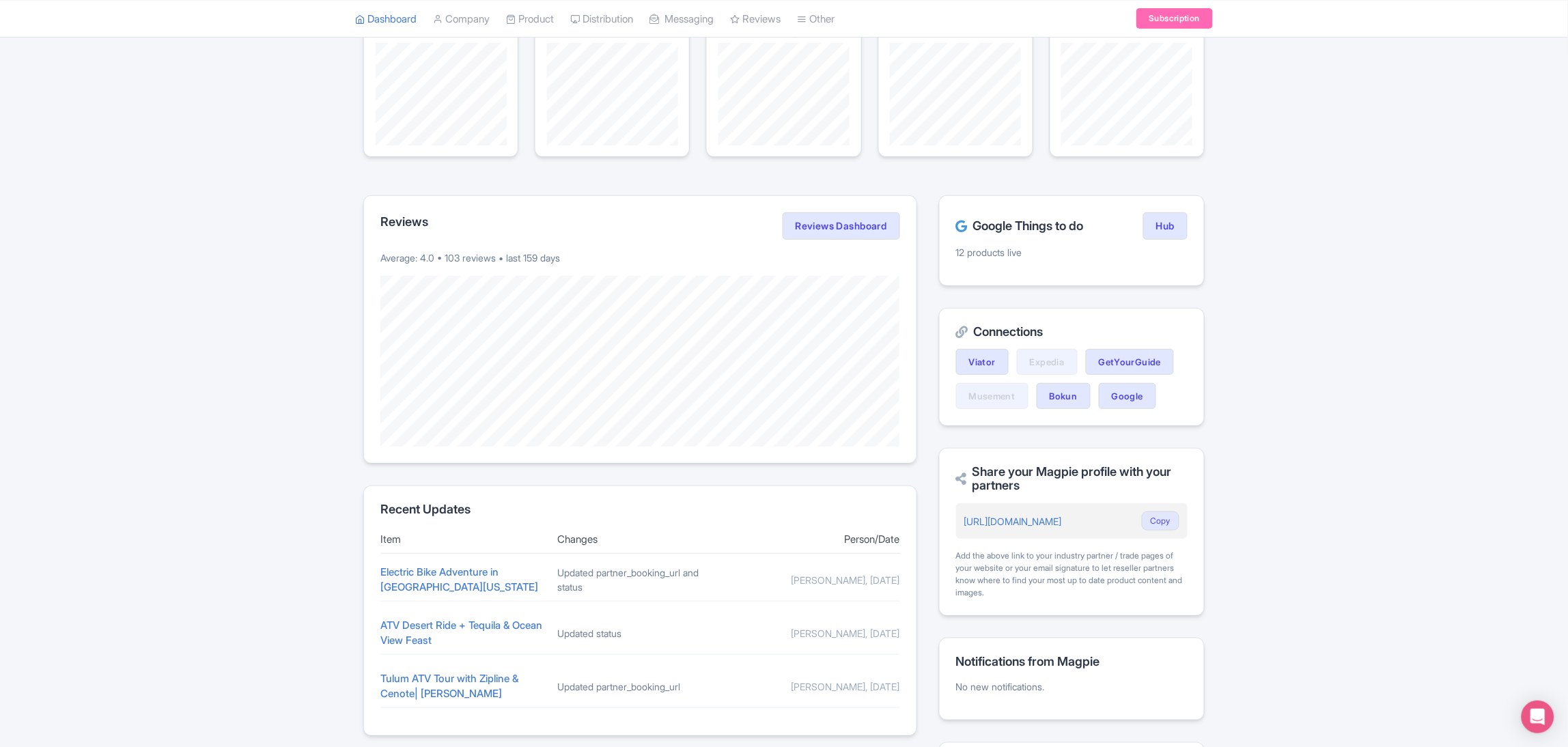
scroll to position [298, 0]
